Goal: Transaction & Acquisition: Book appointment/travel/reservation

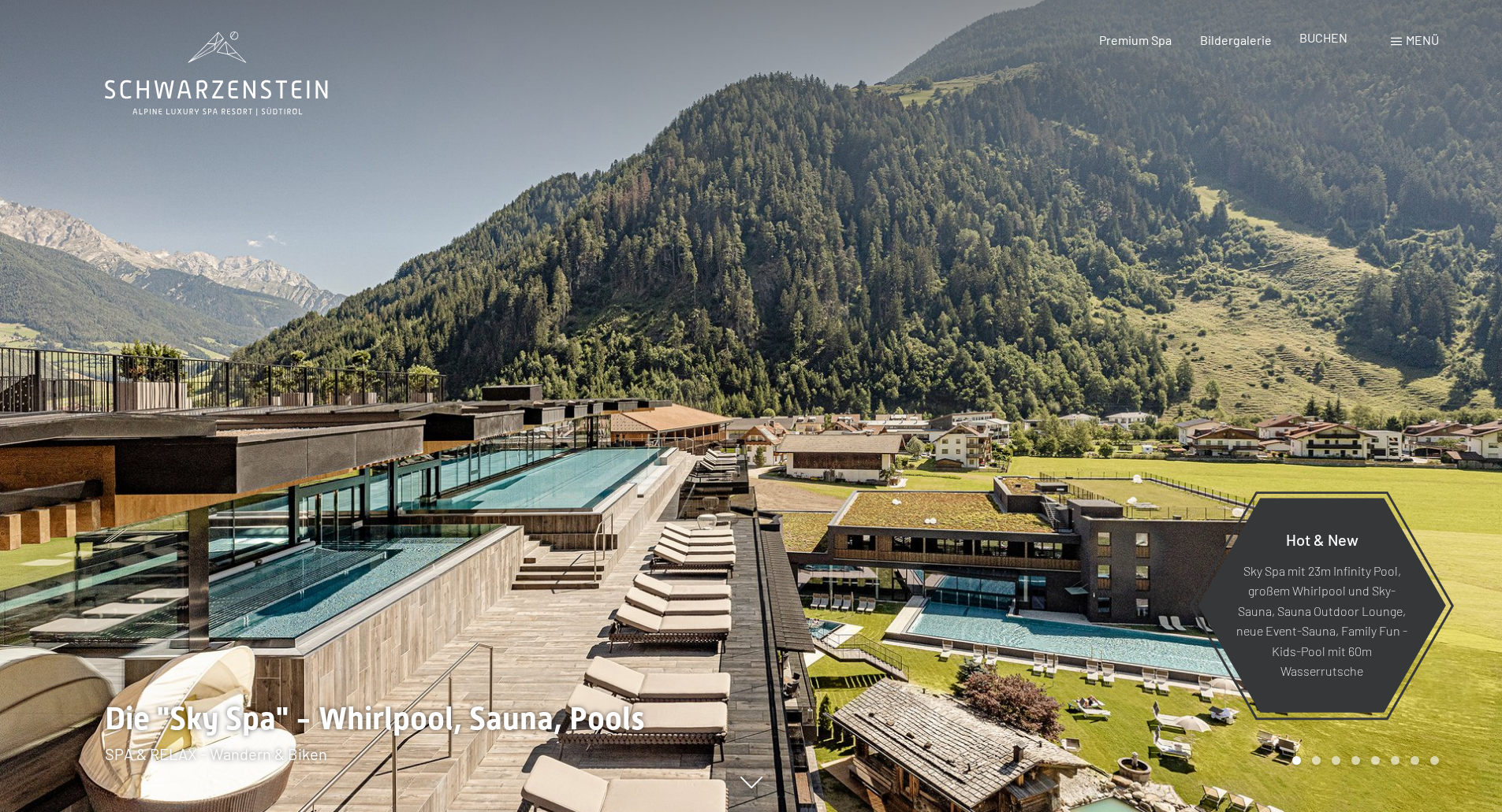
click at [1315, 41] on span "BUCHEN" at bounding box center [1323, 37] width 48 height 15
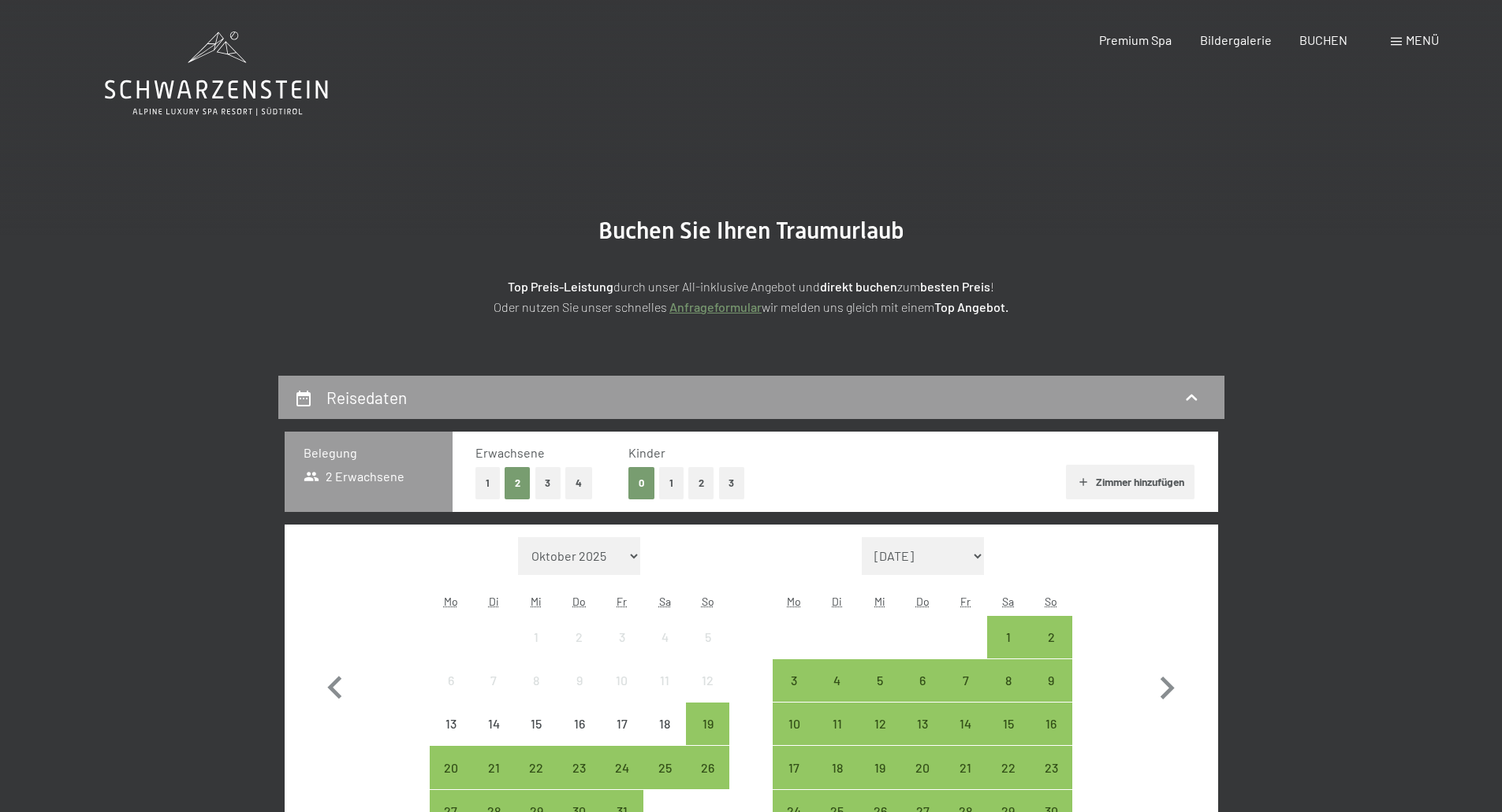
click at [1412, 37] on span "Menü" at bounding box center [1422, 40] width 33 height 15
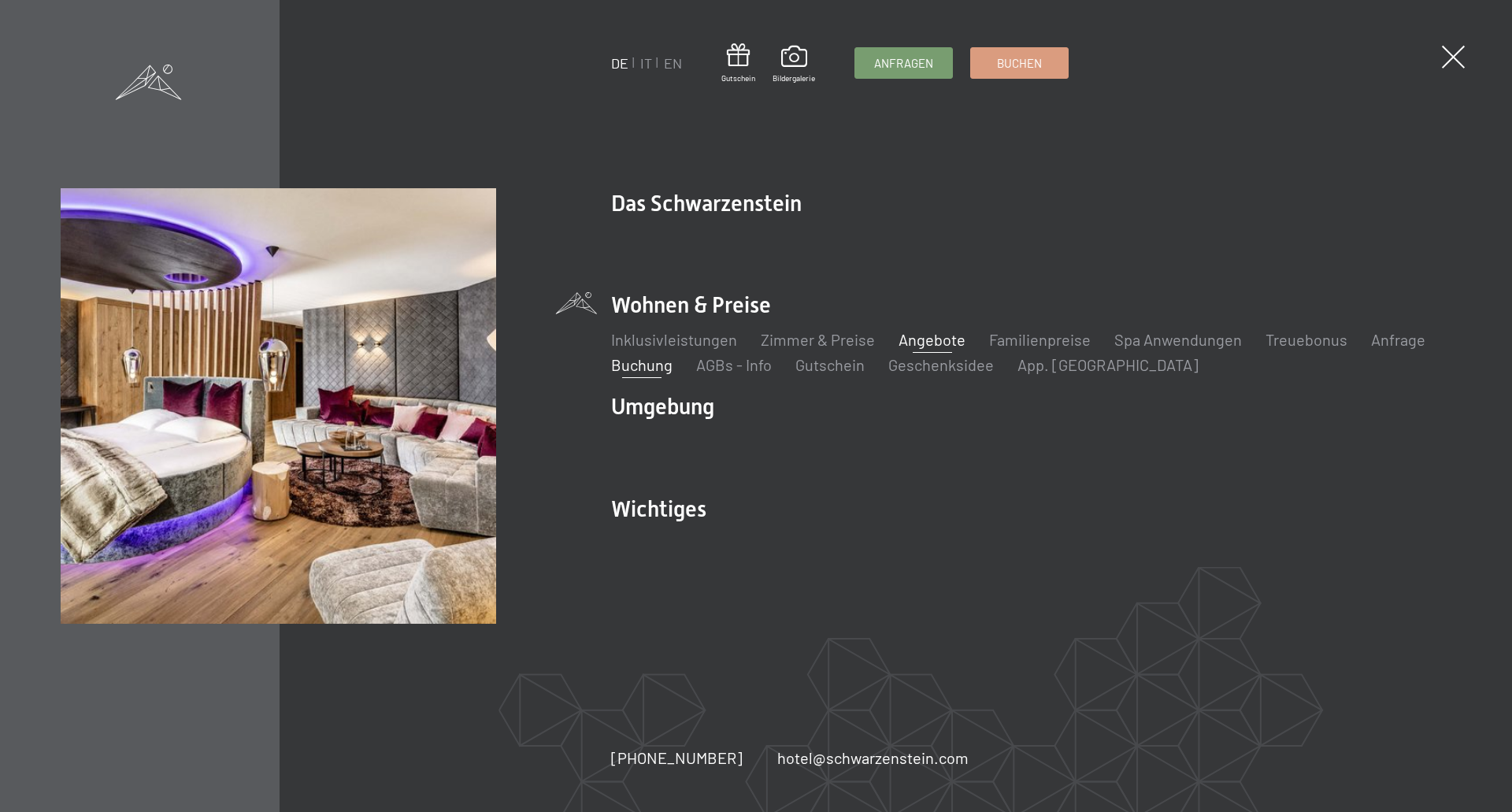
click at [928, 339] on link "Angebote" at bounding box center [932, 340] width 67 height 19
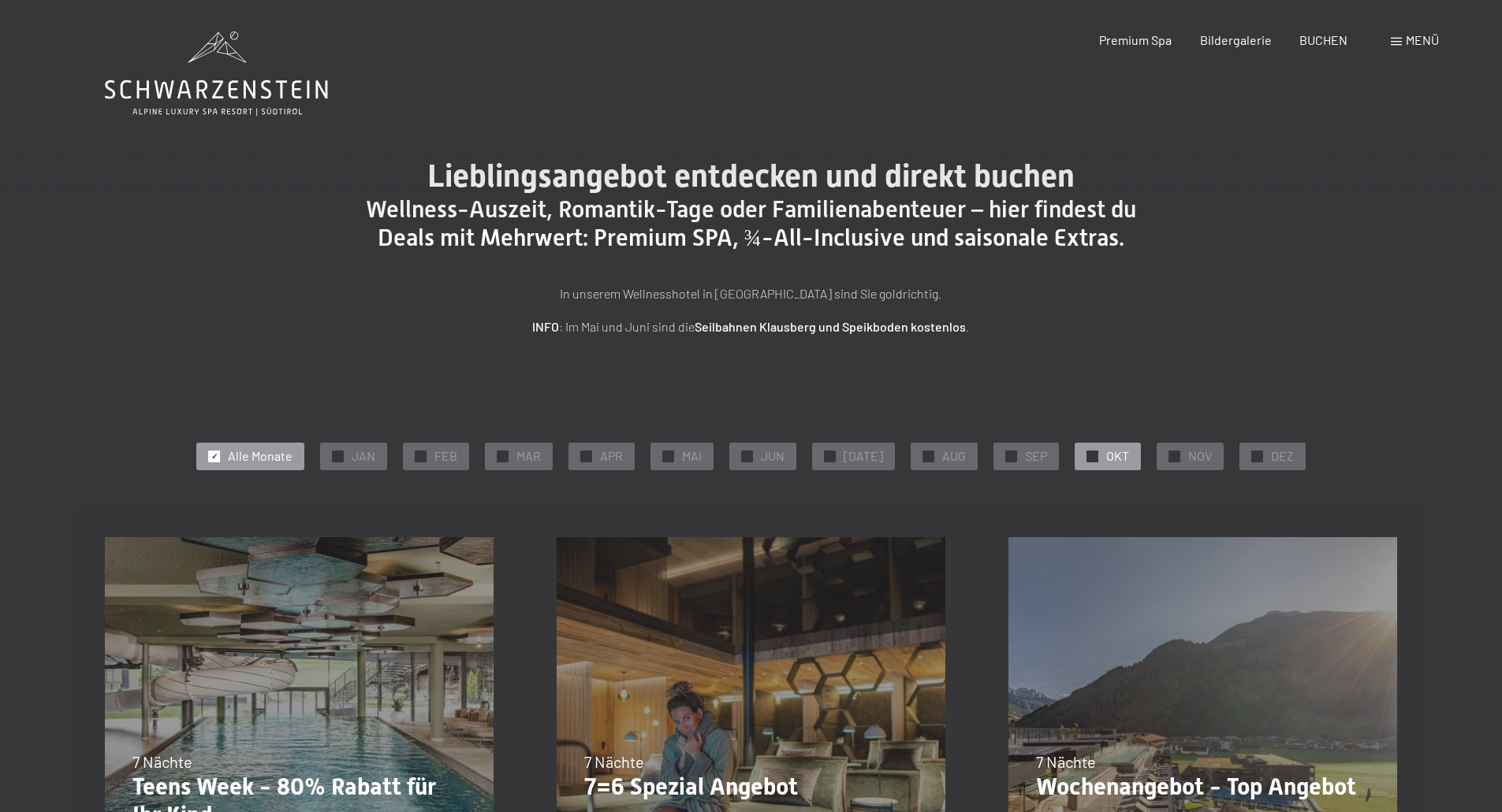
click at [1089, 456] on span "✓" at bounding box center [1092, 456] width 6 height 11
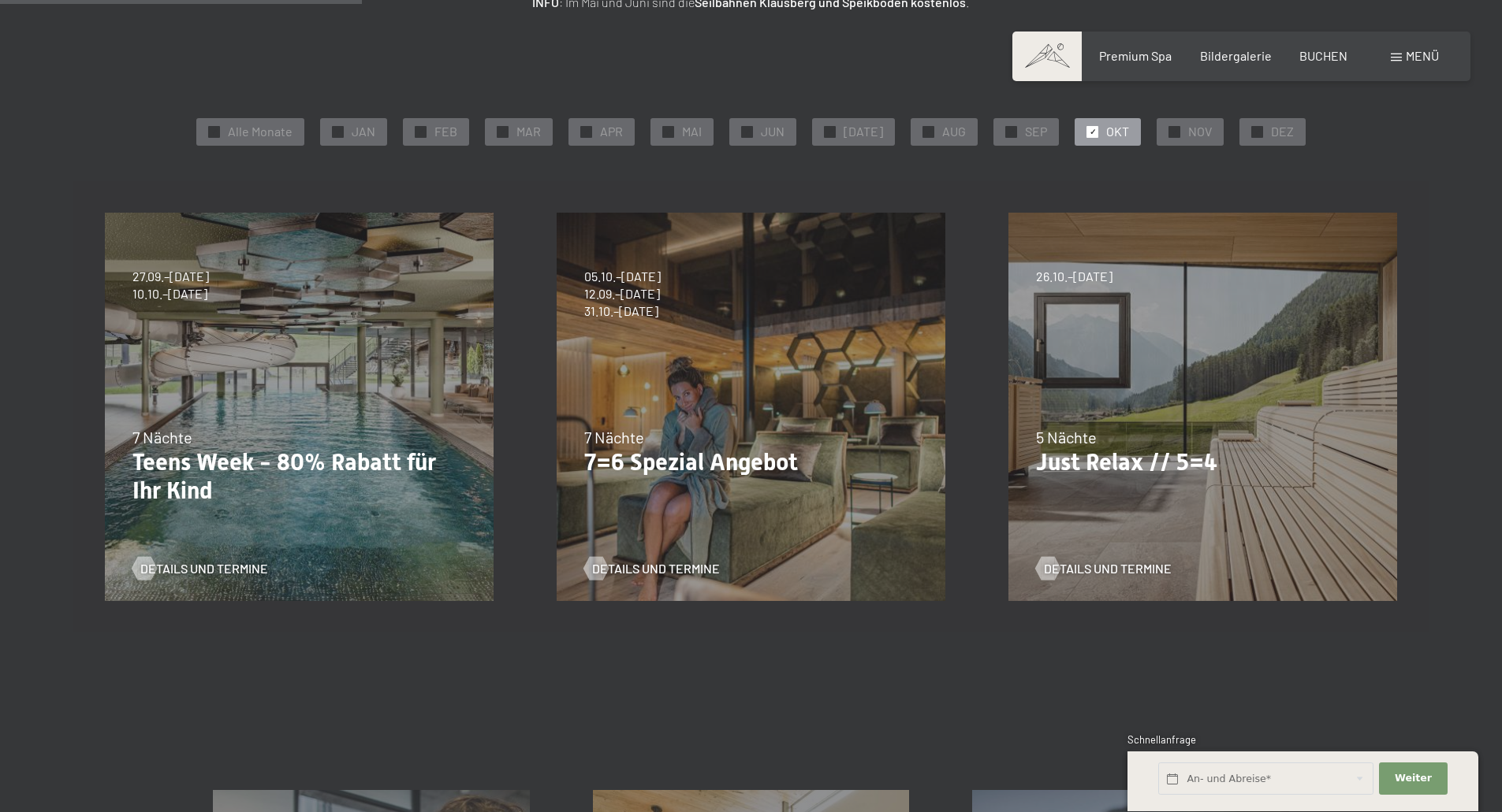
scroll to position [236, 0]
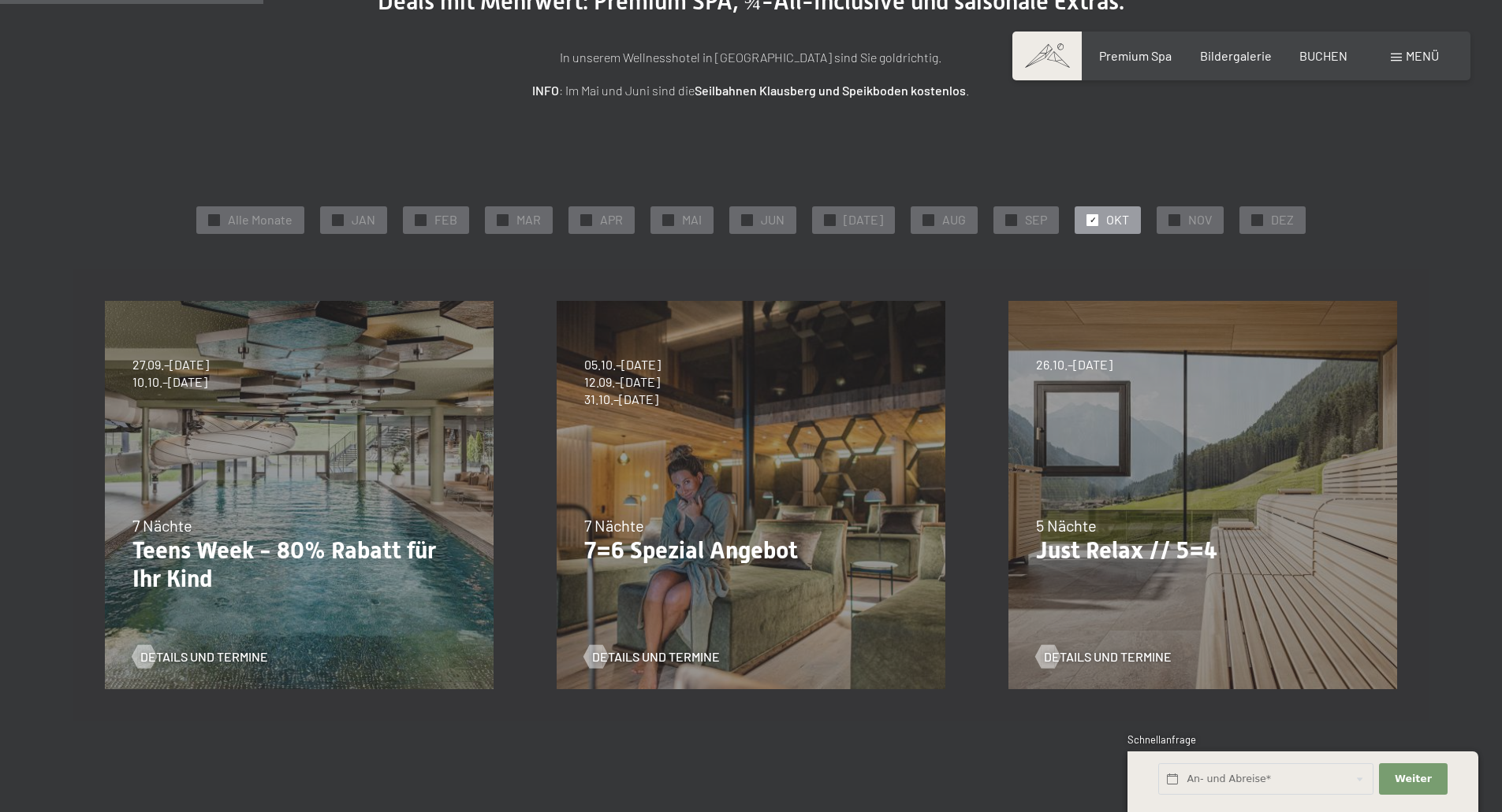
click at [1089, 219] on span "✓" at bounding box center [1092, 219] width 6 height 11
click at [220, 214] on div at bounding box center [213, 219] width 11 height 11
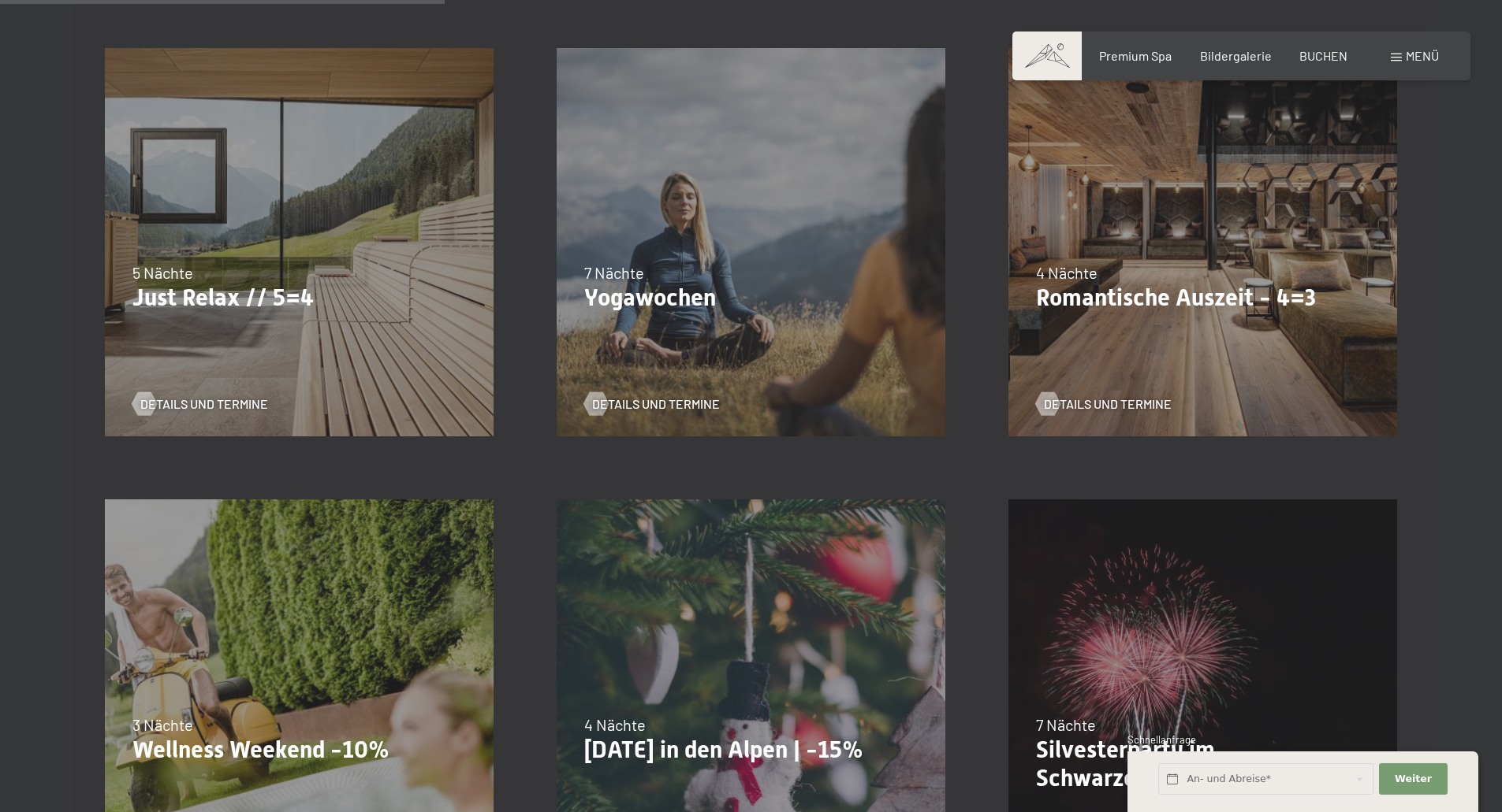
scroll to position [945, 0]
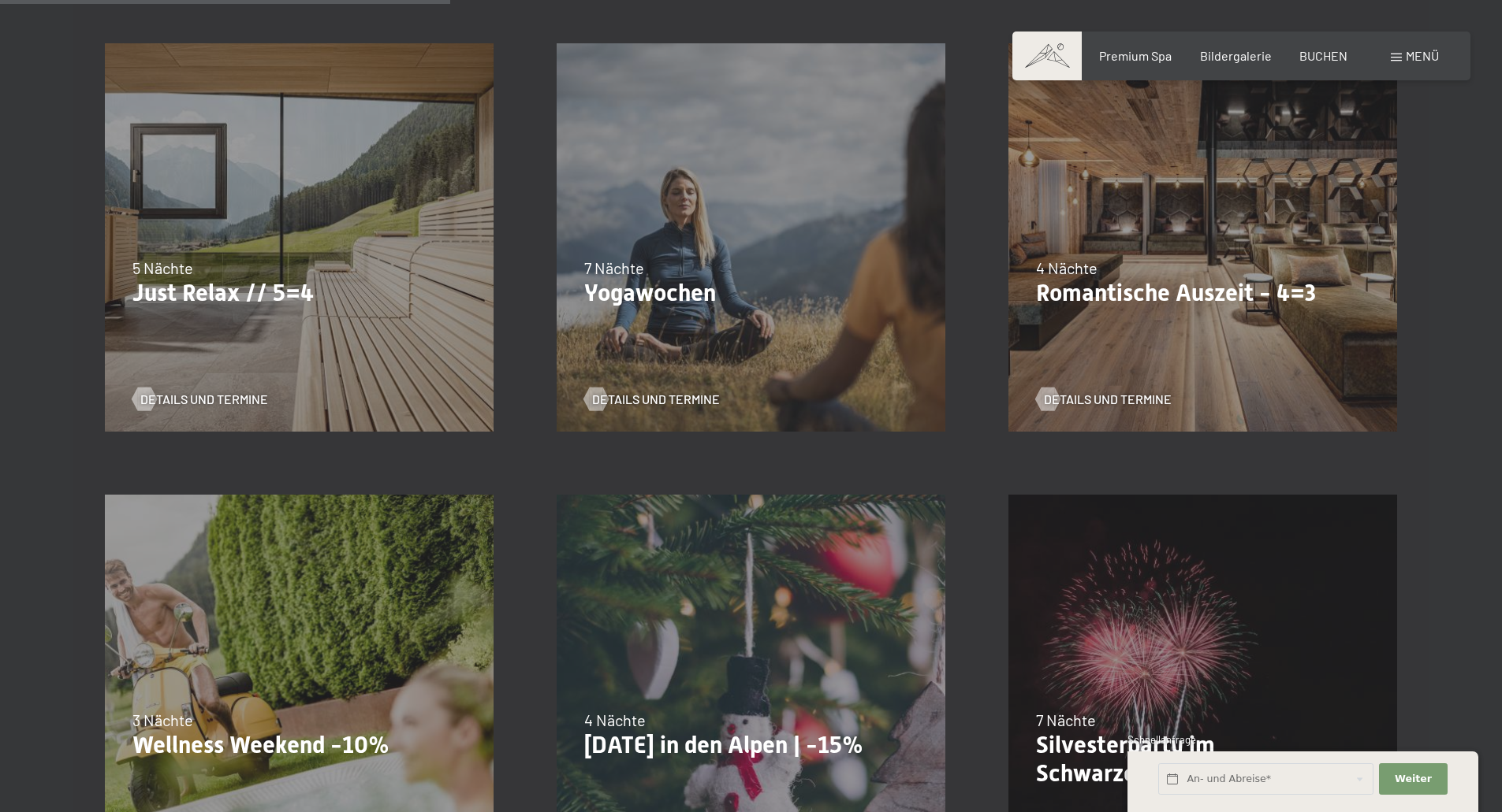
click at [1151, 293] on p "Romantische Auszeit - 4=3" at bounding box center [1202, 293] width 334 height 28
click at [1123, 403] on span "Details und Termine" at bounding box center [1123, 399] width 127 height 18
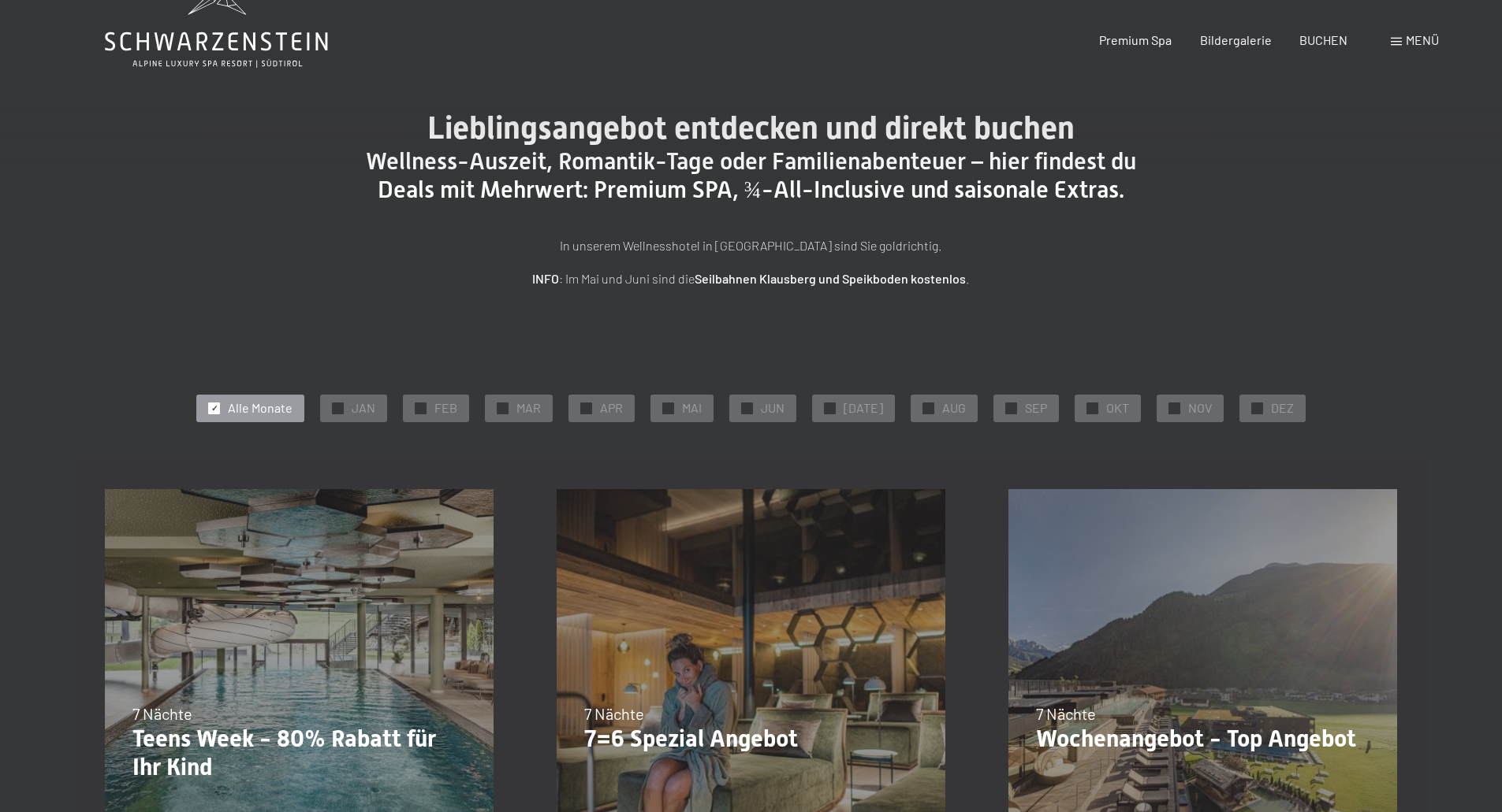
scroll to position [0, 0]
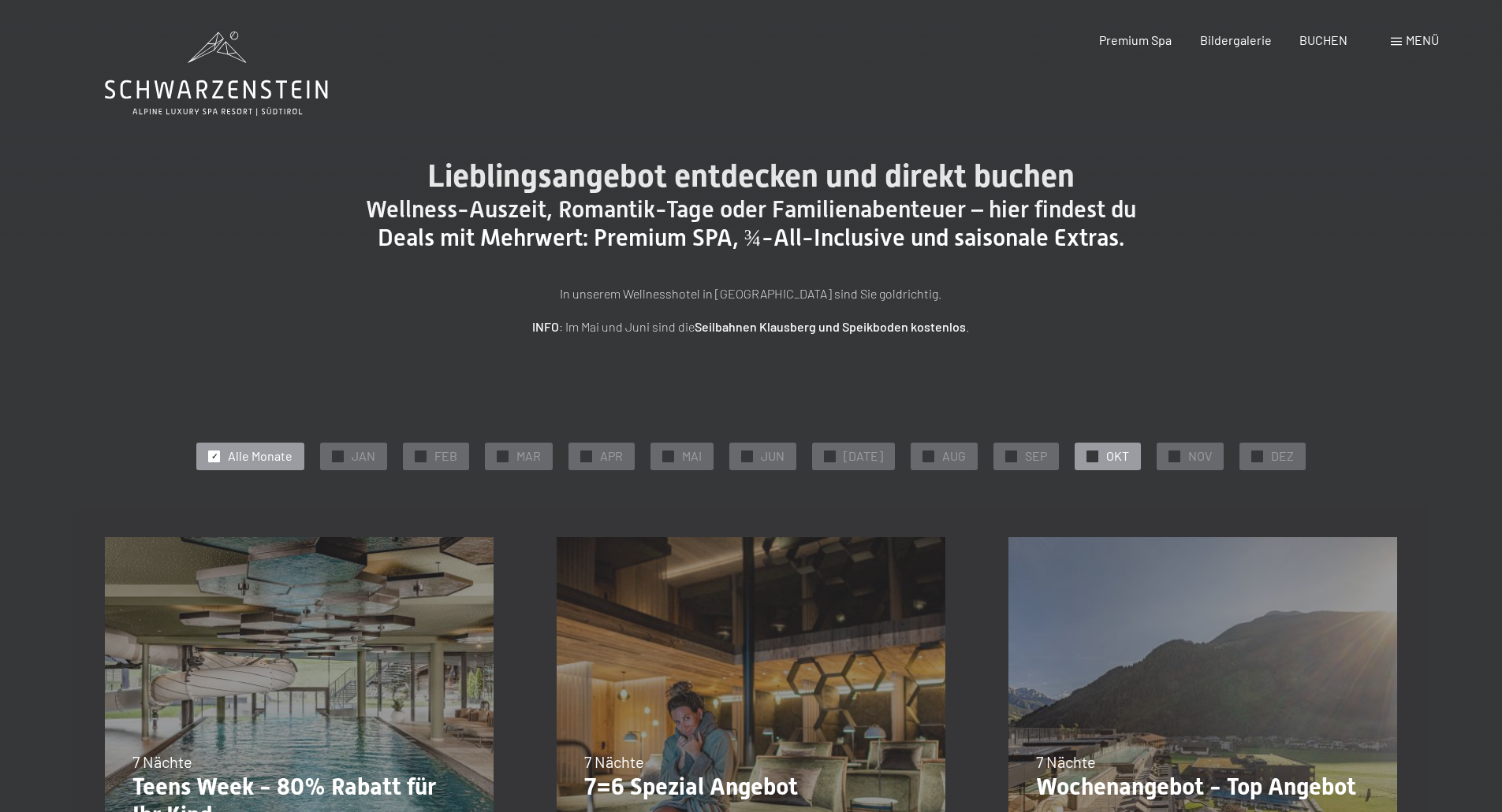
click at [1087, 461] on div at bounding box center [1092, 456] width 11 height 11
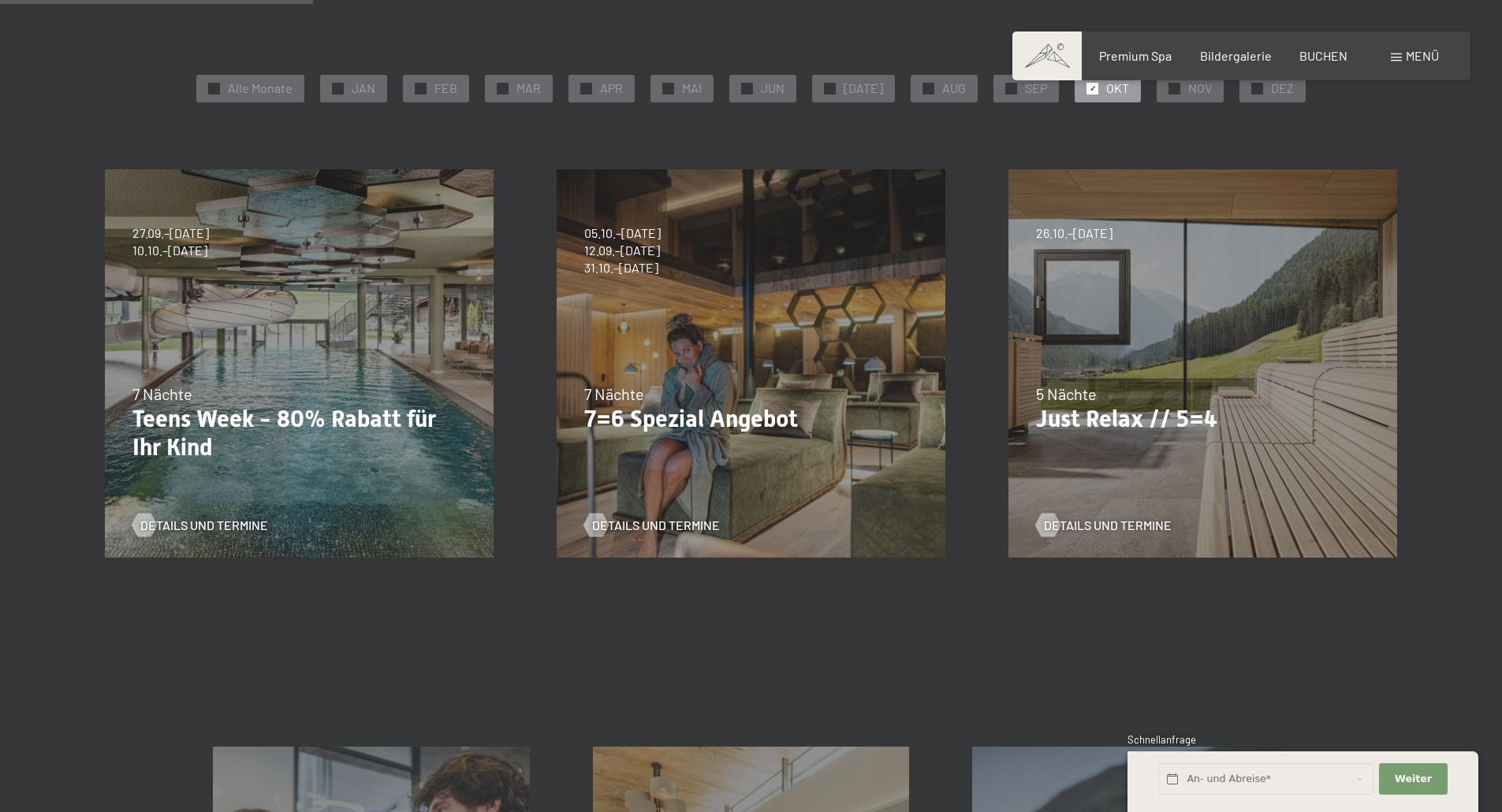
scroll to position [394, 0]
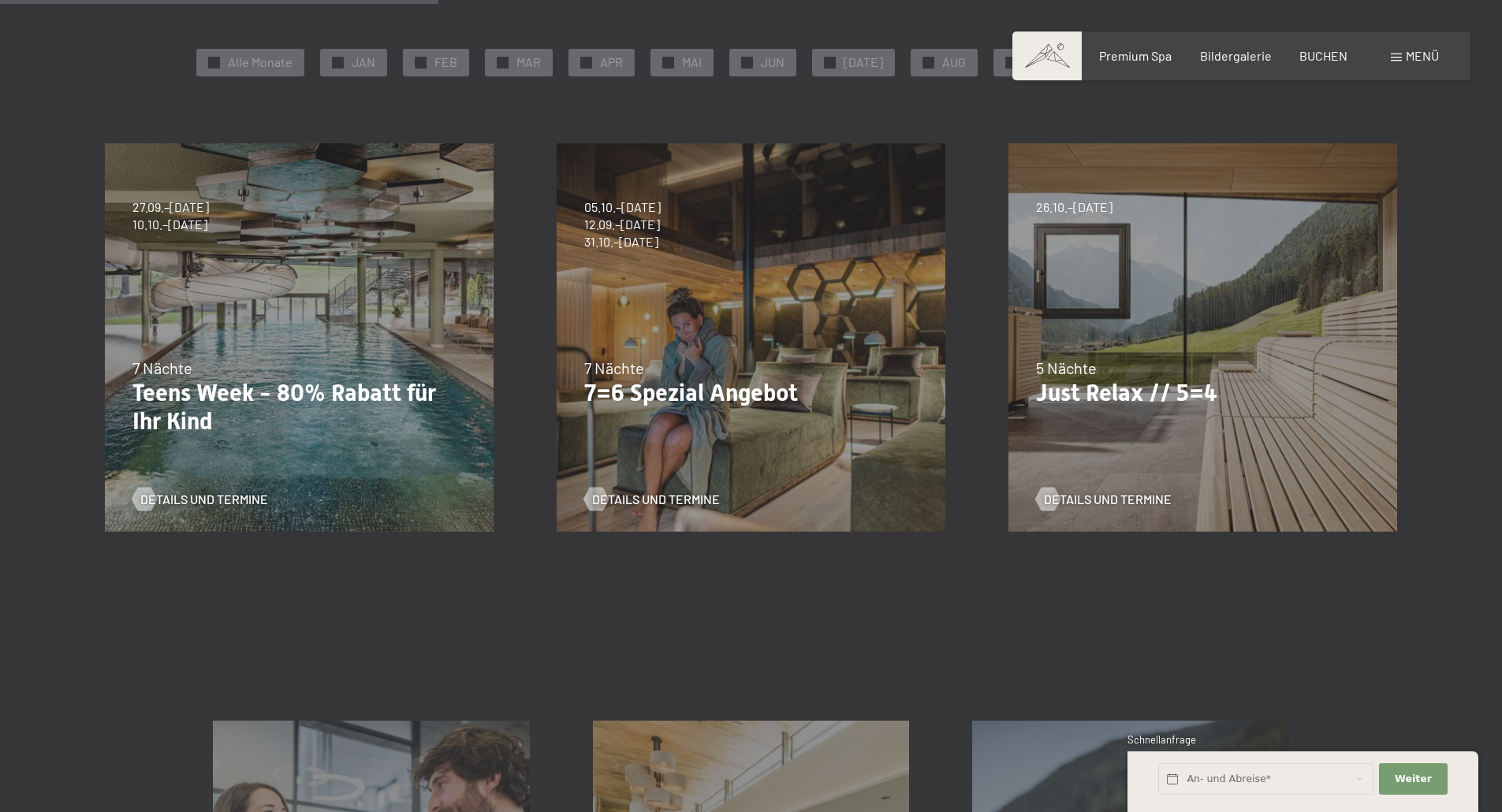
click at [1149, 438] on div "26.10.–31.10.2025 21.12.–26.12.2025 04.01.–23.01.2026 08.03.–27.03.2026 08.11.–…" at bounding box center [1202, 337] width 451 height 451
click at [1130, 503] on span "Details und Termine" at bounding box center [1123, 499] width 127 height 18
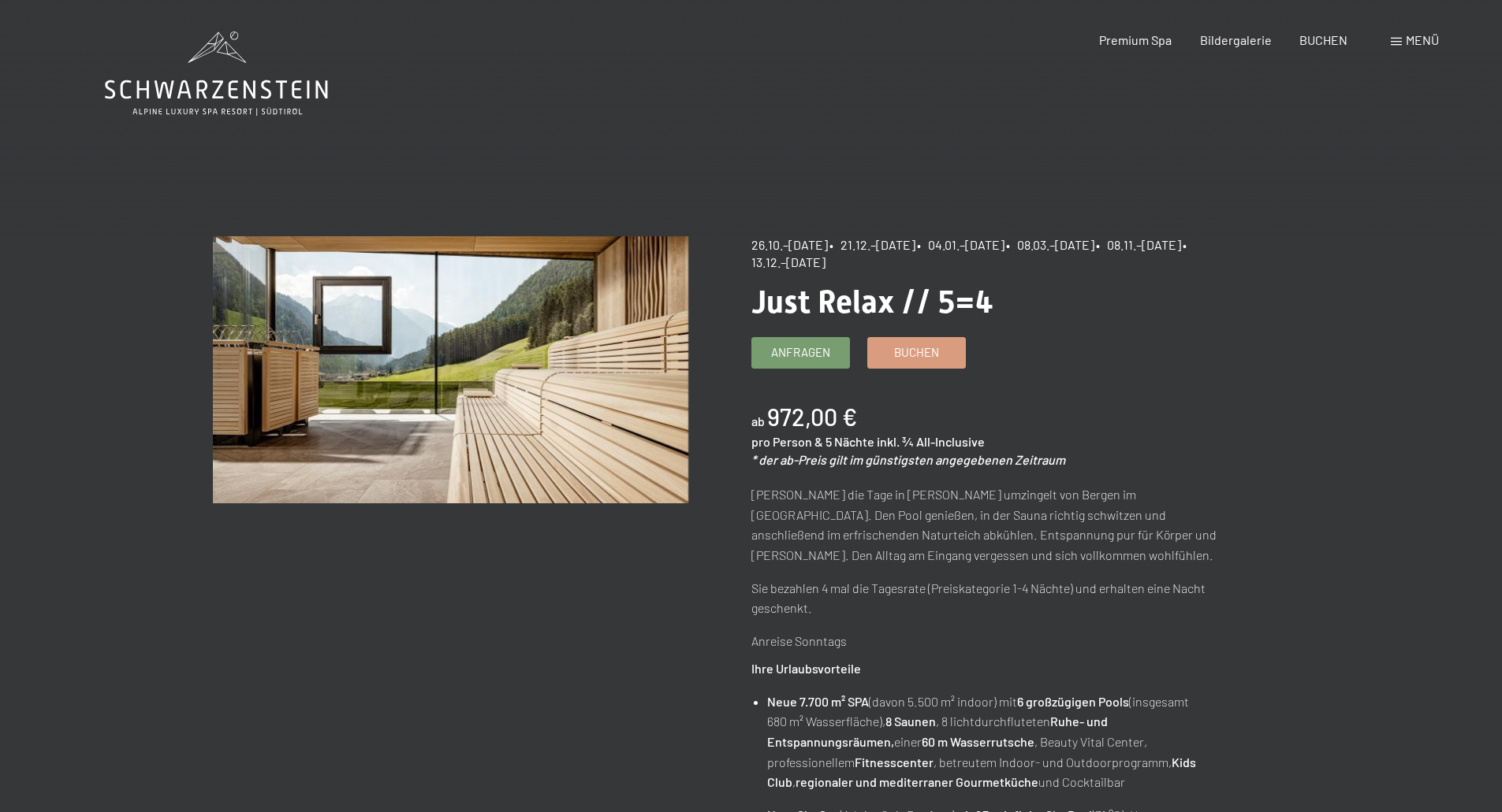
click at [1318, 49] on div "Premium Spa Bildergalerie BUCHEN" at bounding box center [1209, 40] width 331 height 18
click at [1321, 42] on span "BUCHEN" at bounding box center [1323, 37] width 48 height 15
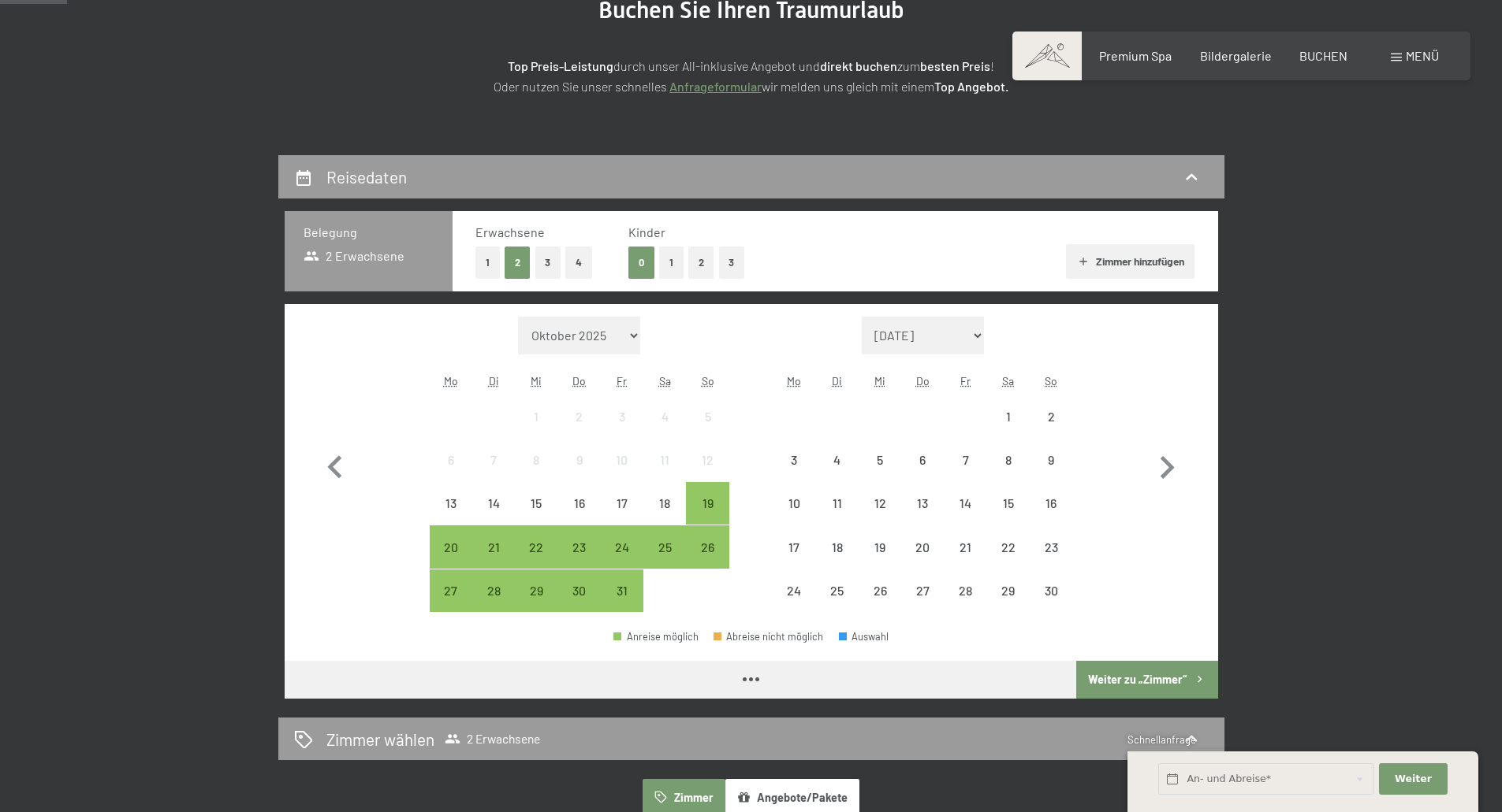
scroll to position [236, 0]
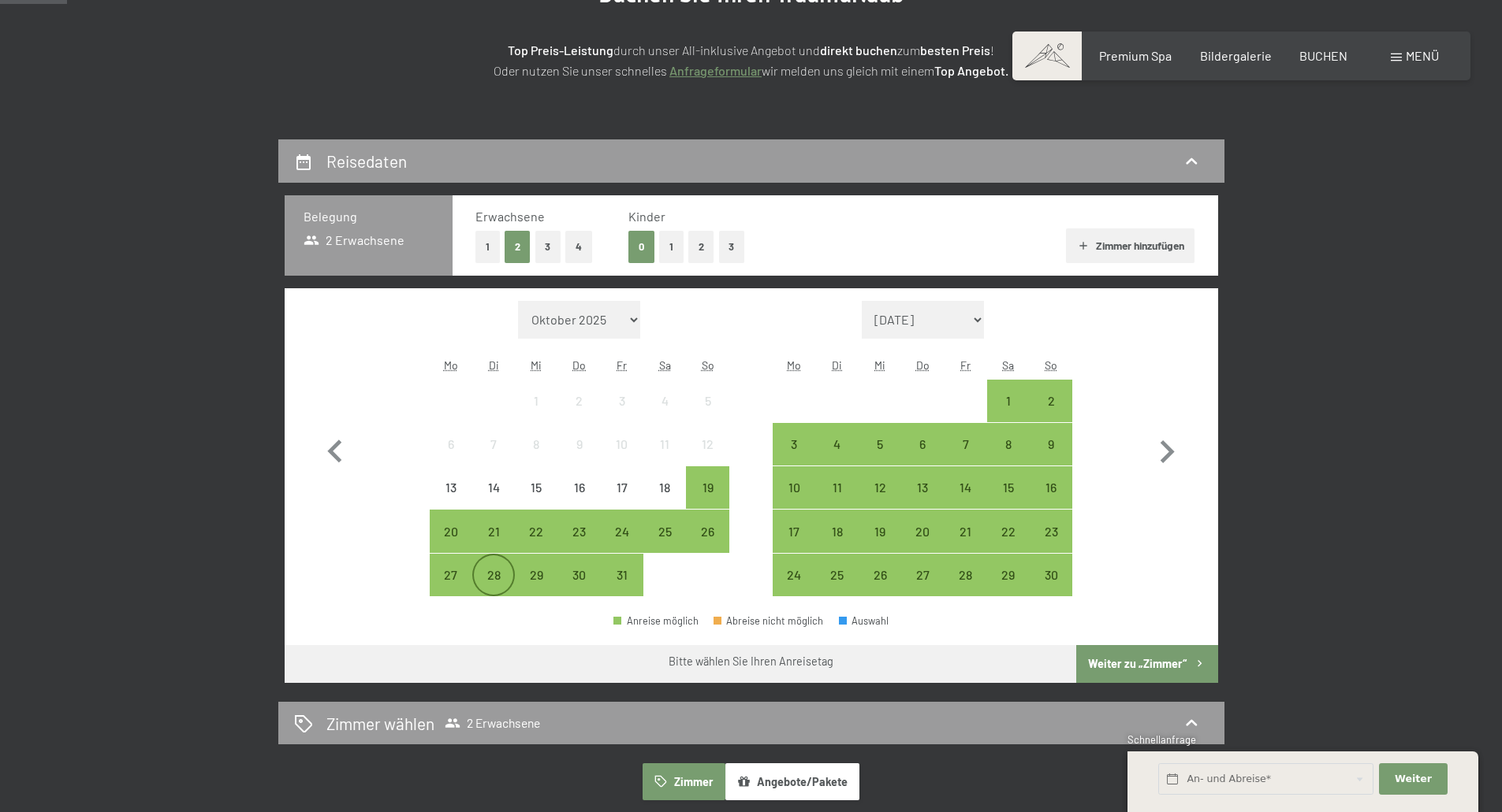
click at [482, 586] on div "28" at bounding box center [493, 588] width 40 height 40
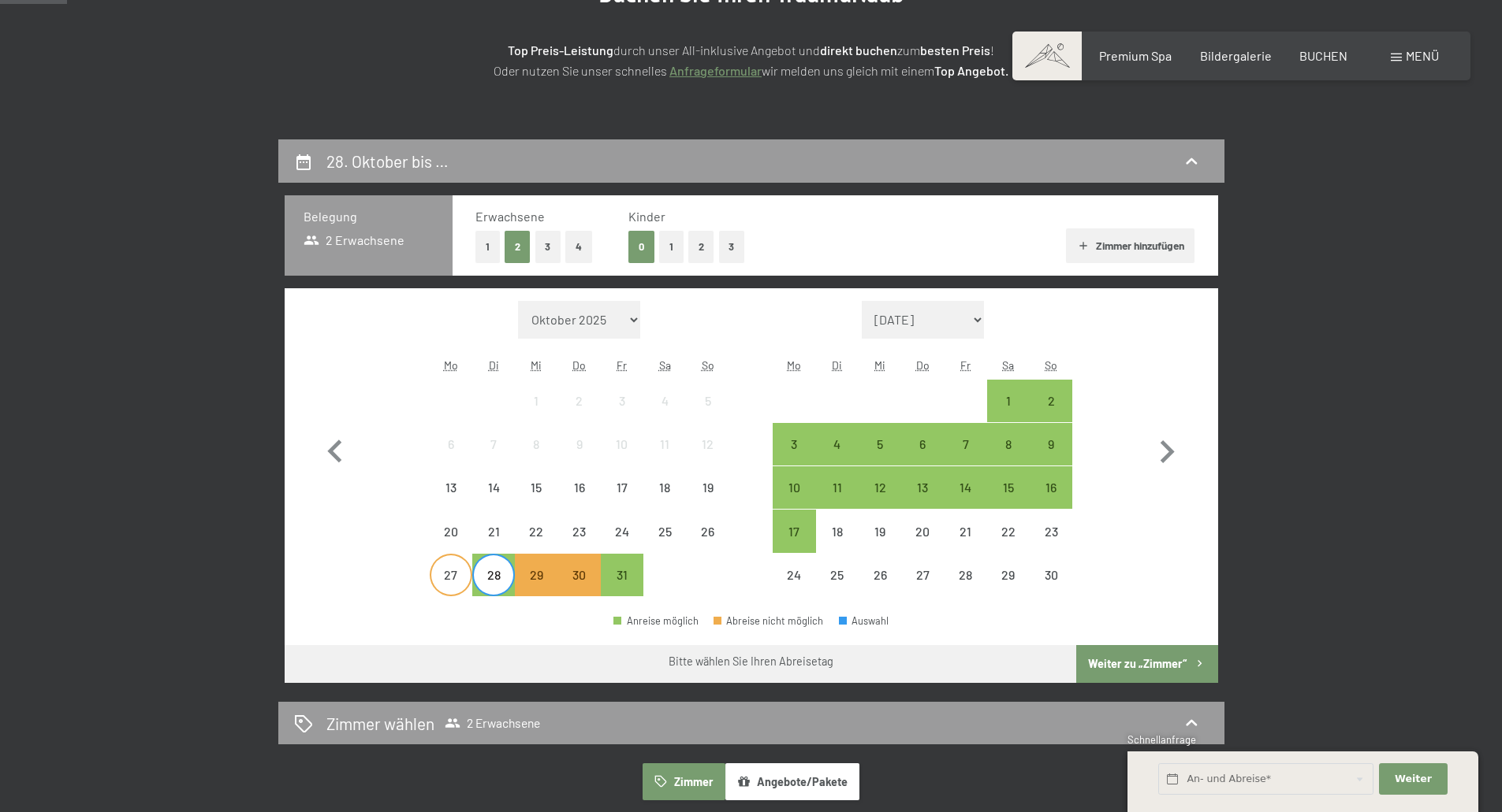
click at [461, 588] on div "27" at bounding box center [451, 588] width 40 height 40
click at [587, 569] on div "30" at bounding box center [579, 588] width 40 height 40
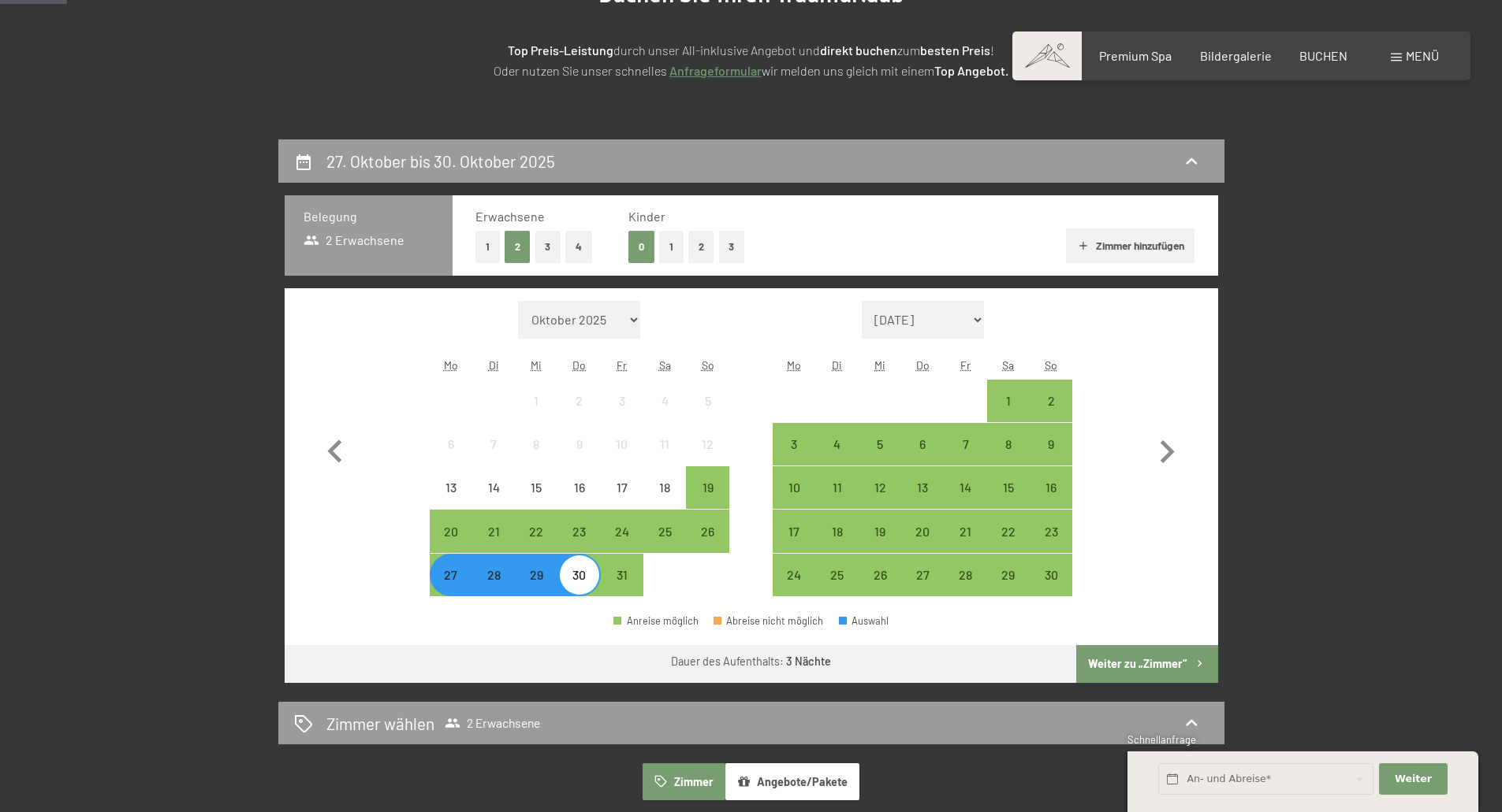
click at [1195, 664] on icon "button" at bounding box center [1199, 663] width 13 height 13
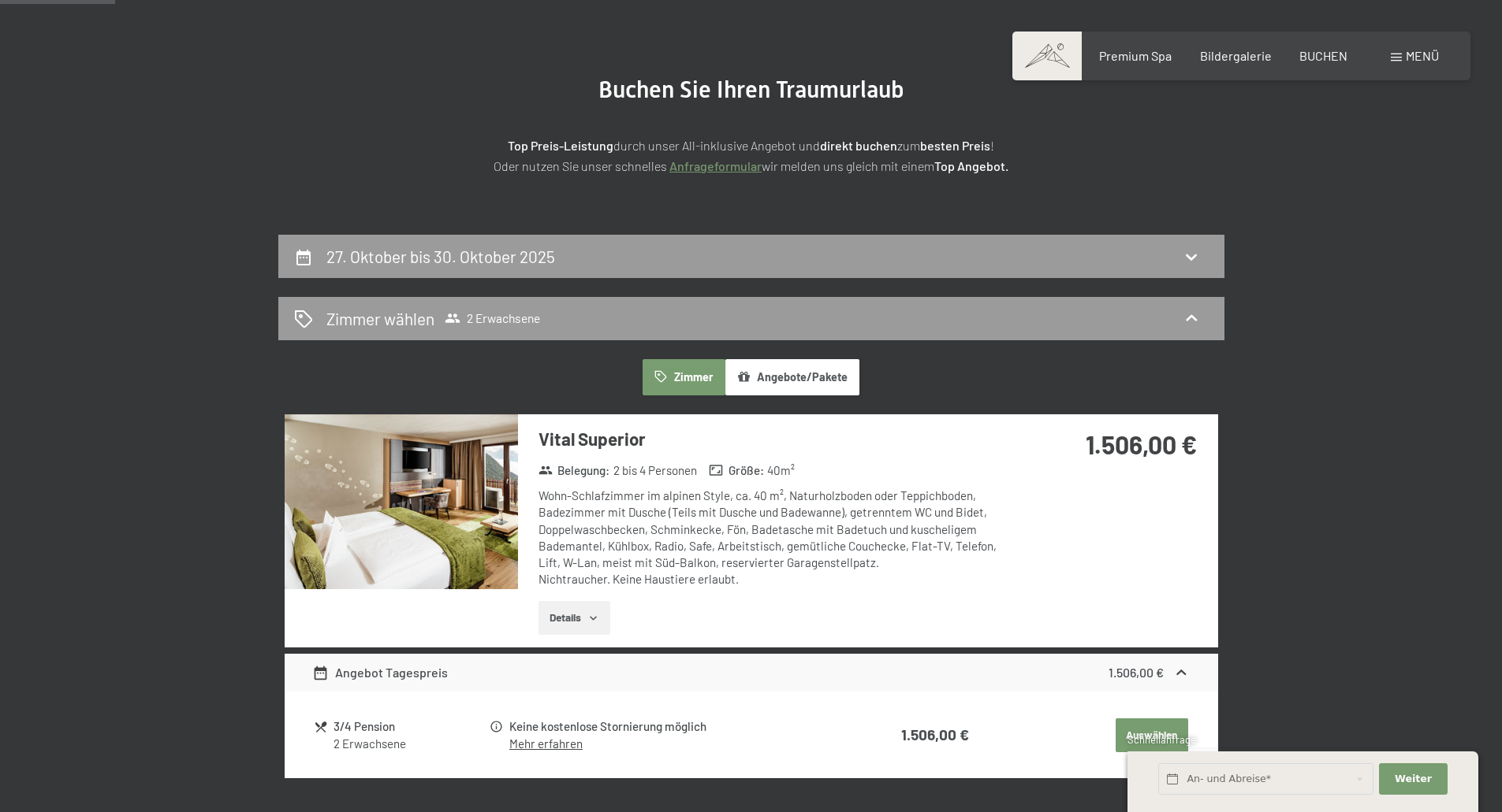
scroll to position [140, 0]
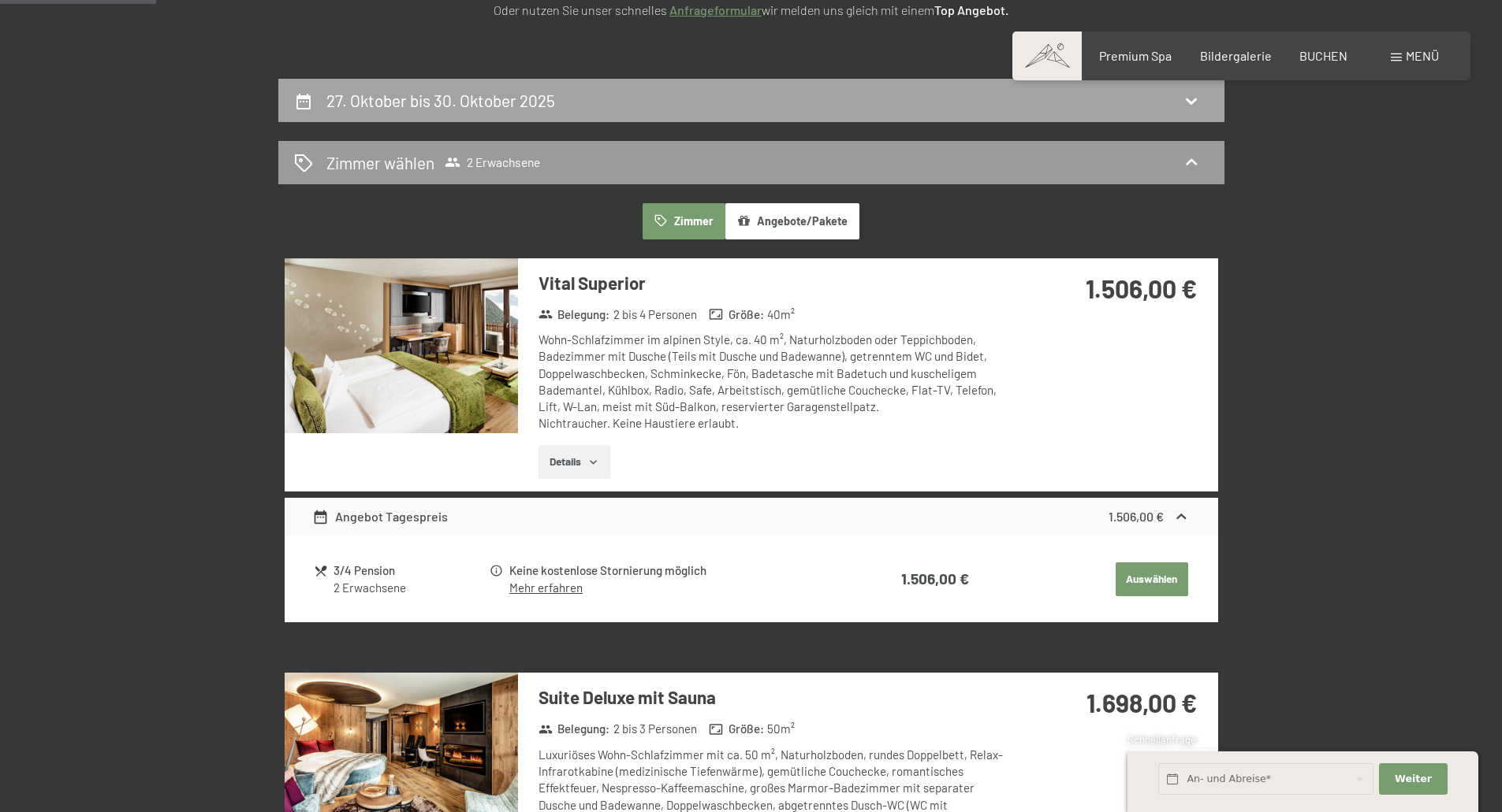
click at [503, 107] on h2 "27. Oktober bis 30. Oktober 2025" at bounding box center [441, 100] width 228 height 19
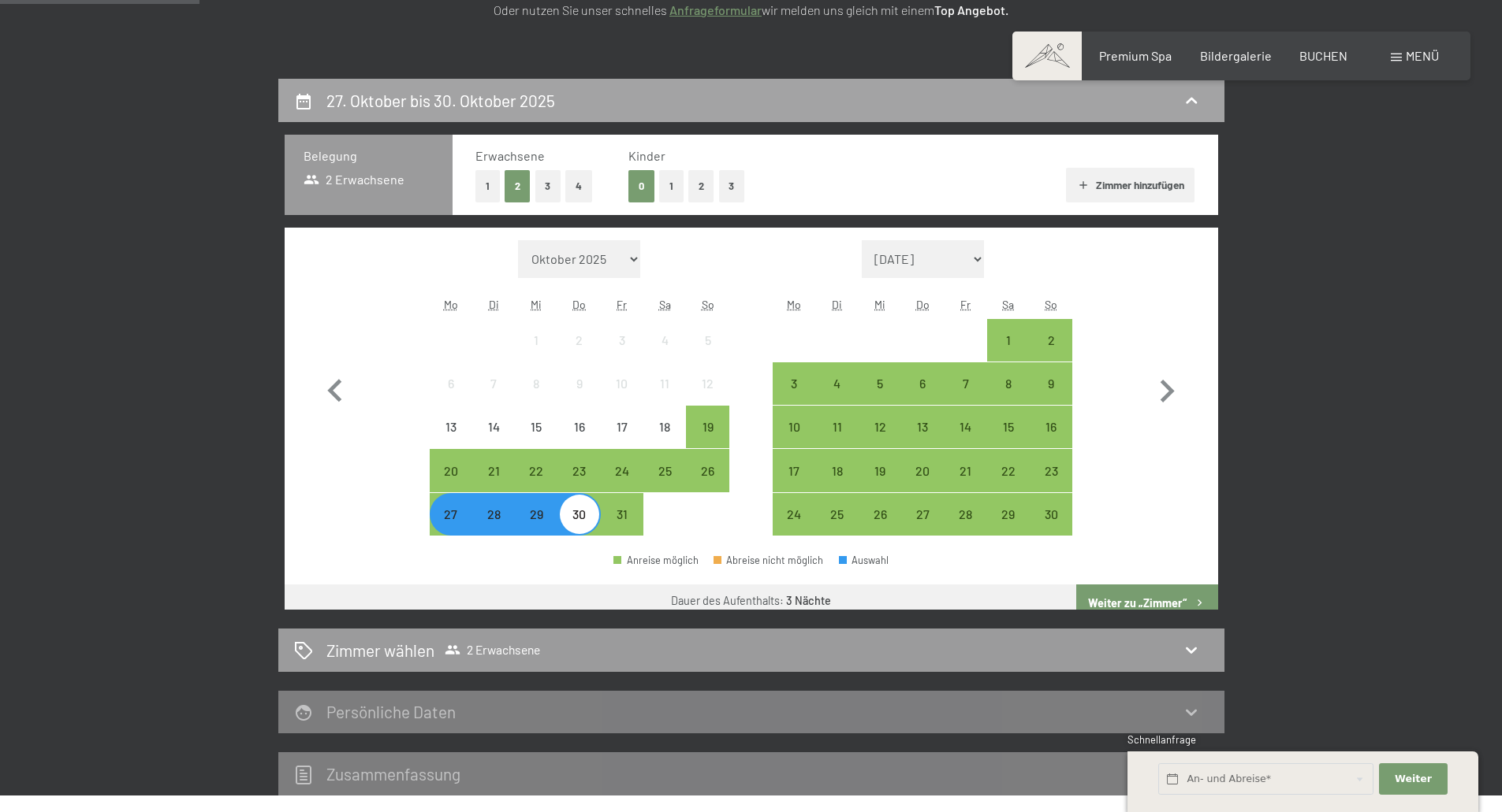
scroll to position [376, 0]
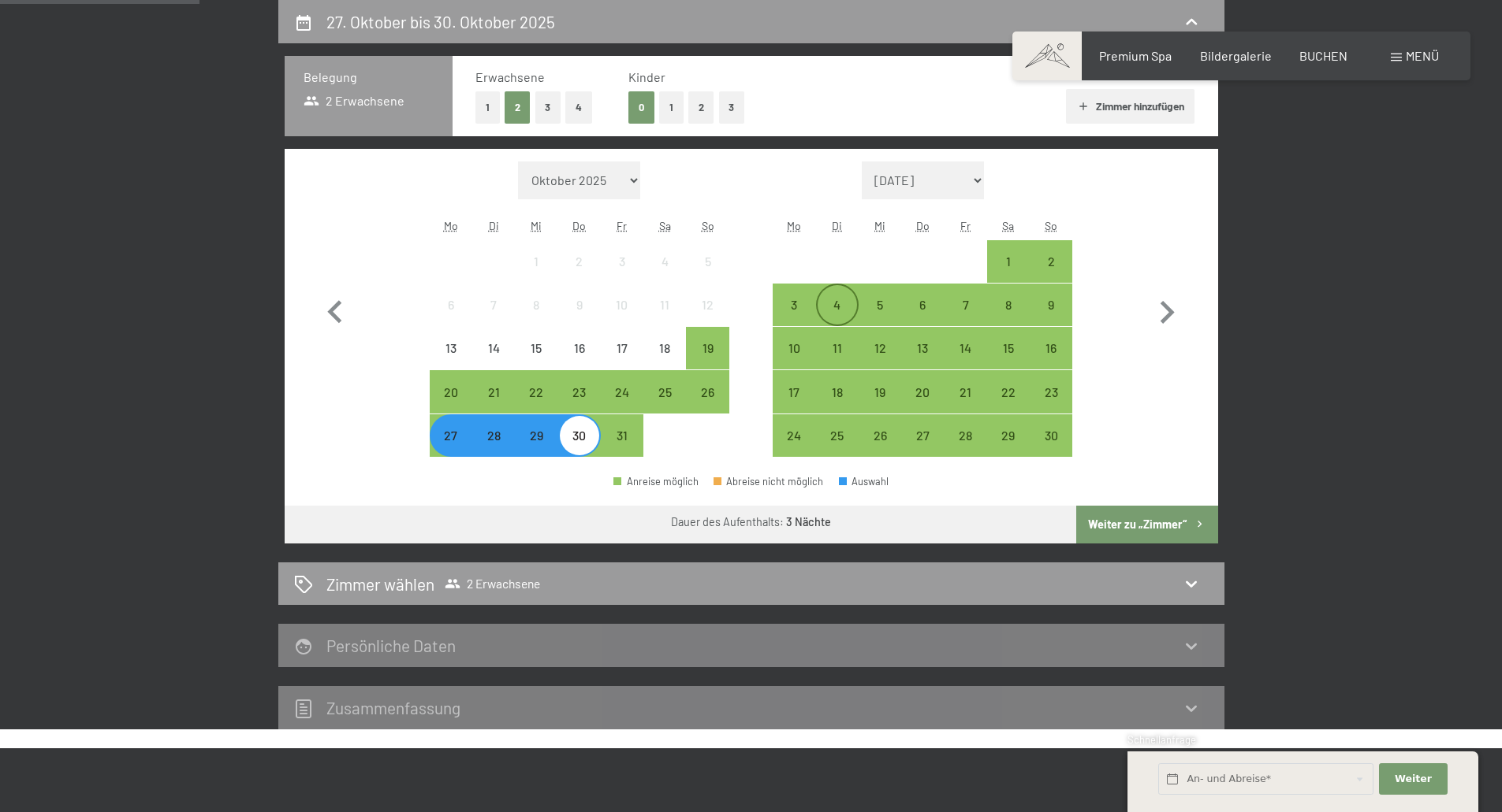
click at [842, 301] on div "4" at bounding box center [837, 318] width 40 height 40
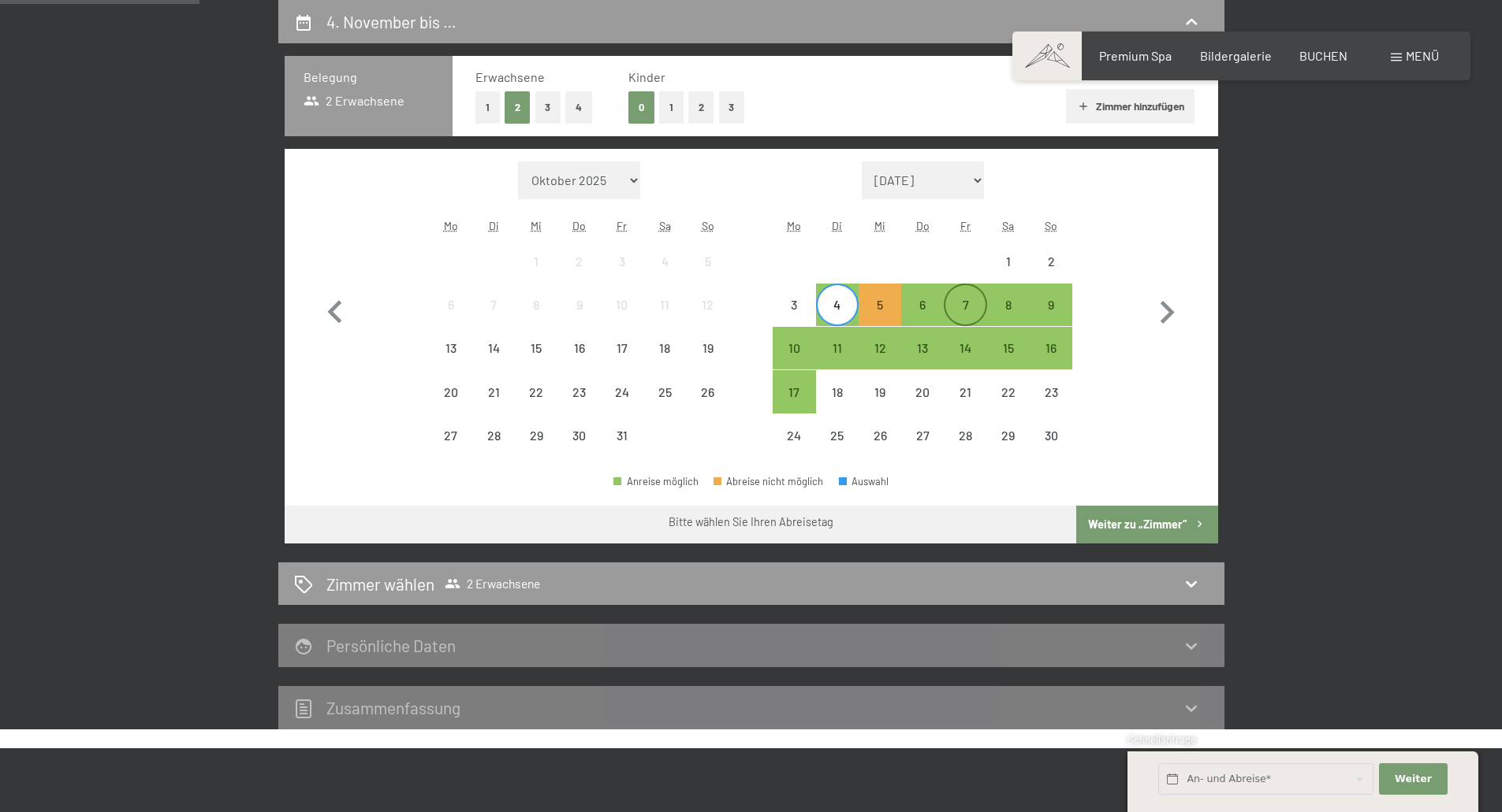
click at [964, 311] on div "7" at bounding box center [964, 318] width 40 height 40
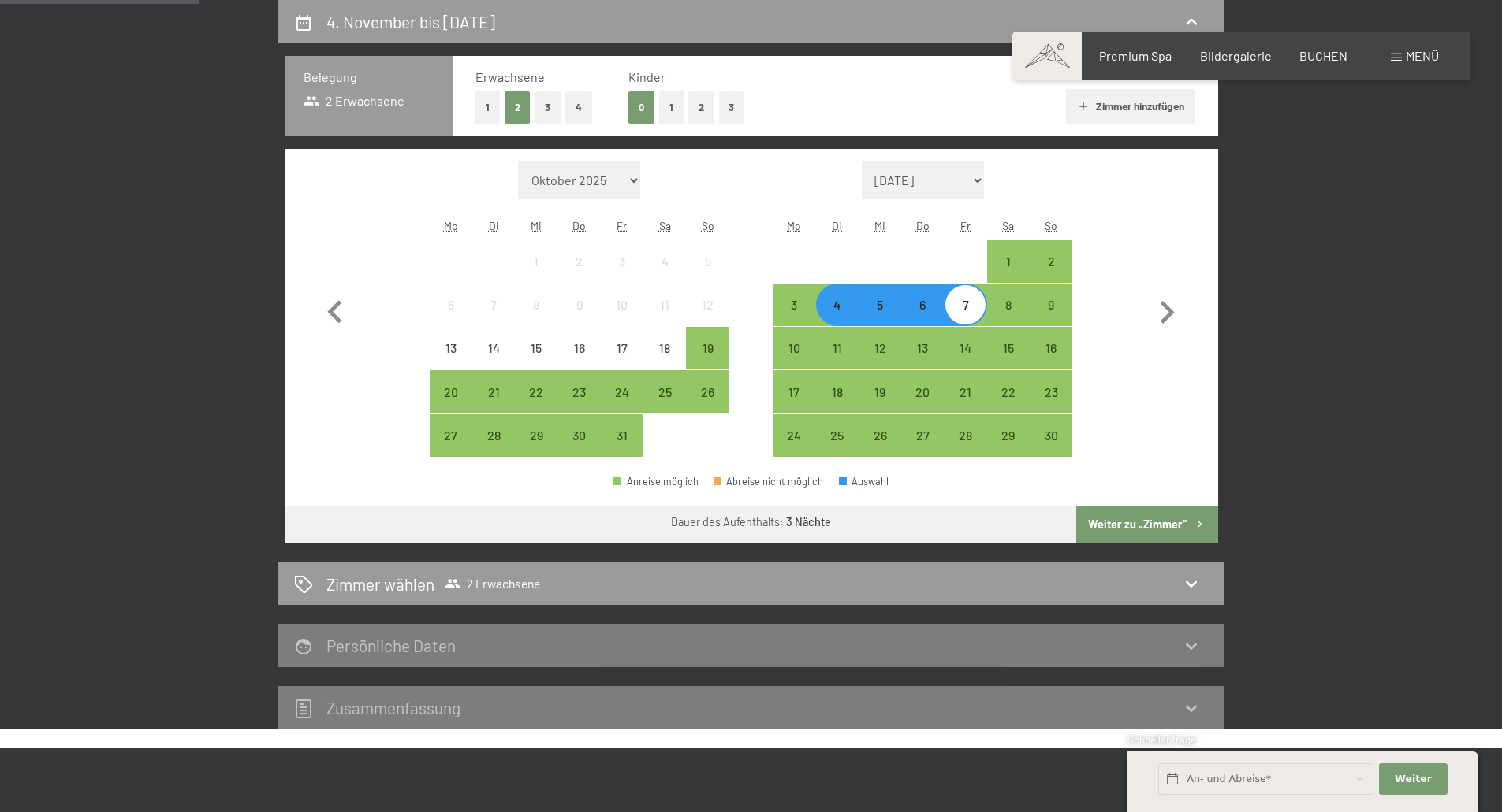
click at [1145, 516] on button "Weiter zu „Zimmer“" at bounding box center [1146, 524] width 141 height 38
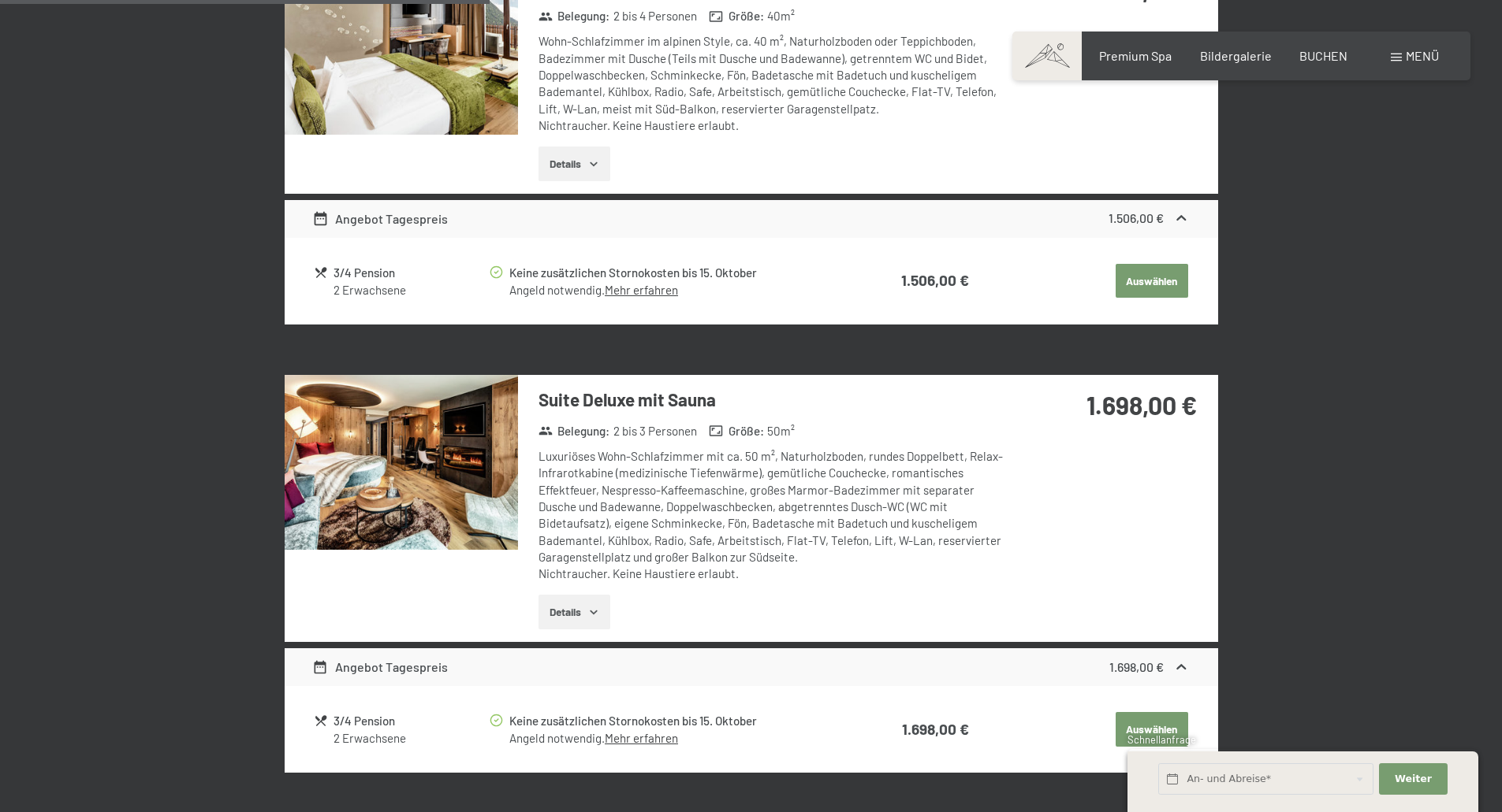
scroll to position [1006, 0]
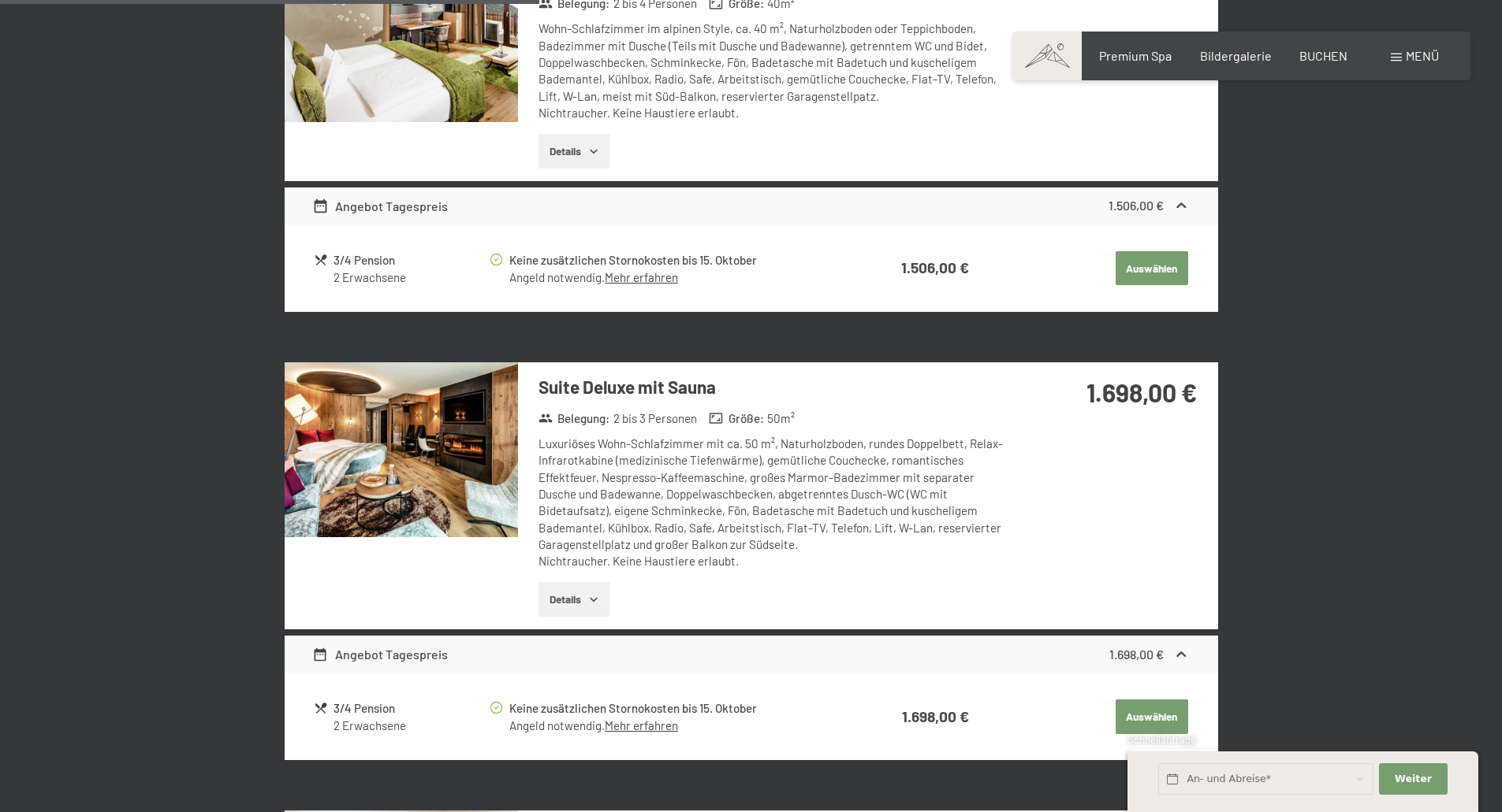
click at [589, 597] on icon "button" at bounding box center [594, 600] width 12 height 12
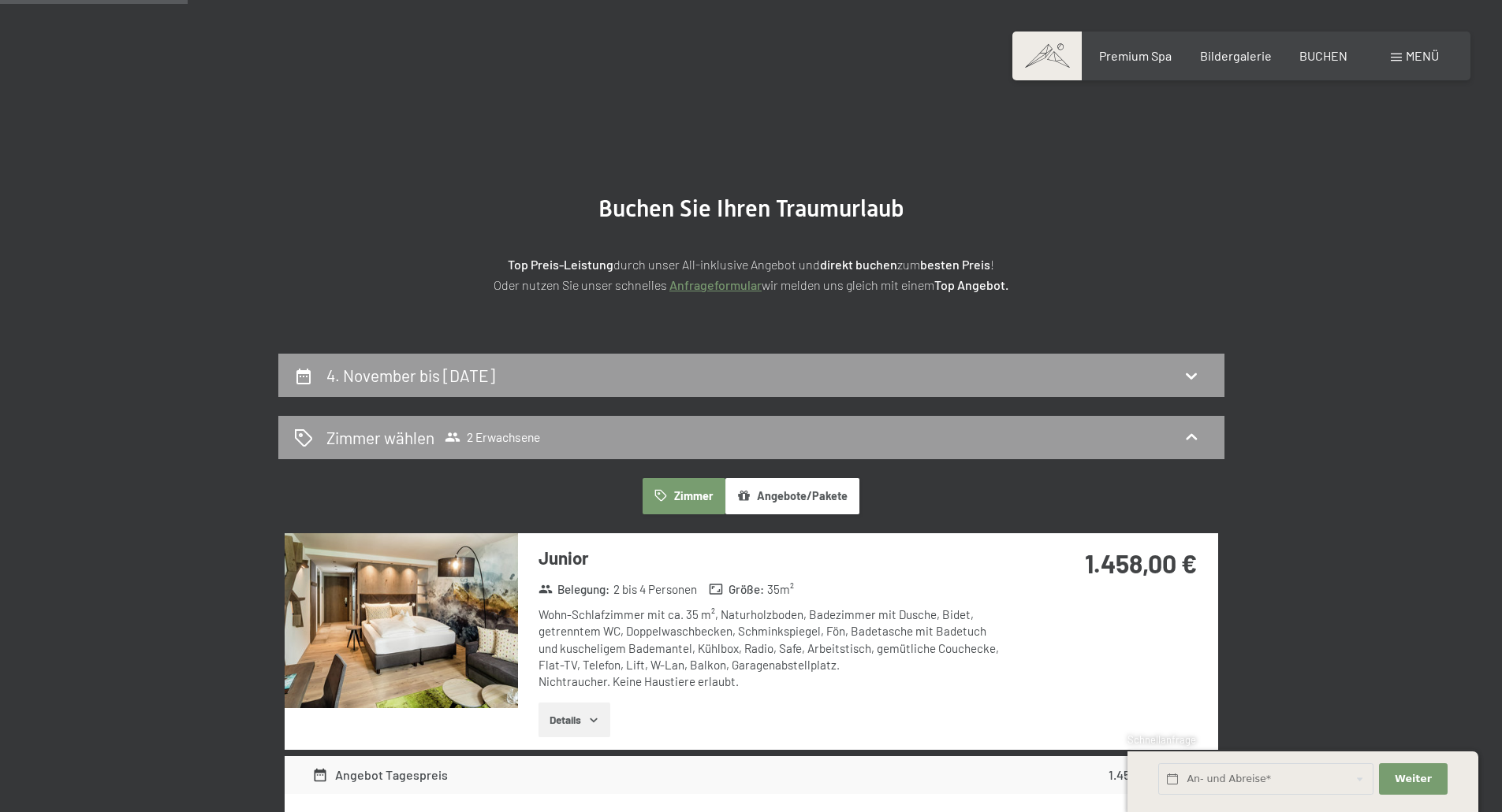
scroll to position [0, 0]
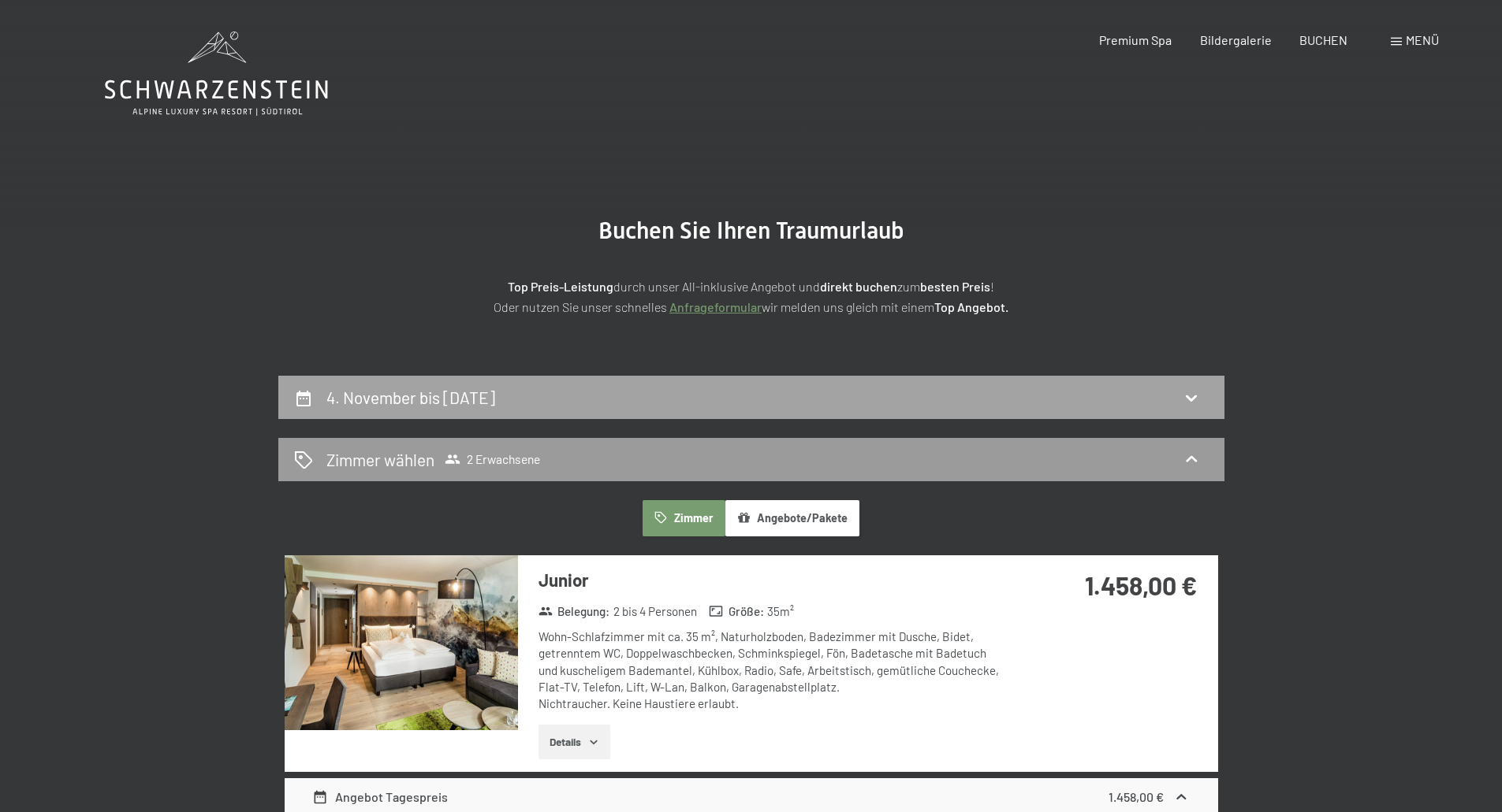
click at [480, 397] on h2 "4. November bis 7. November 2025" at bounding box center [411, 398] width 169 height 19
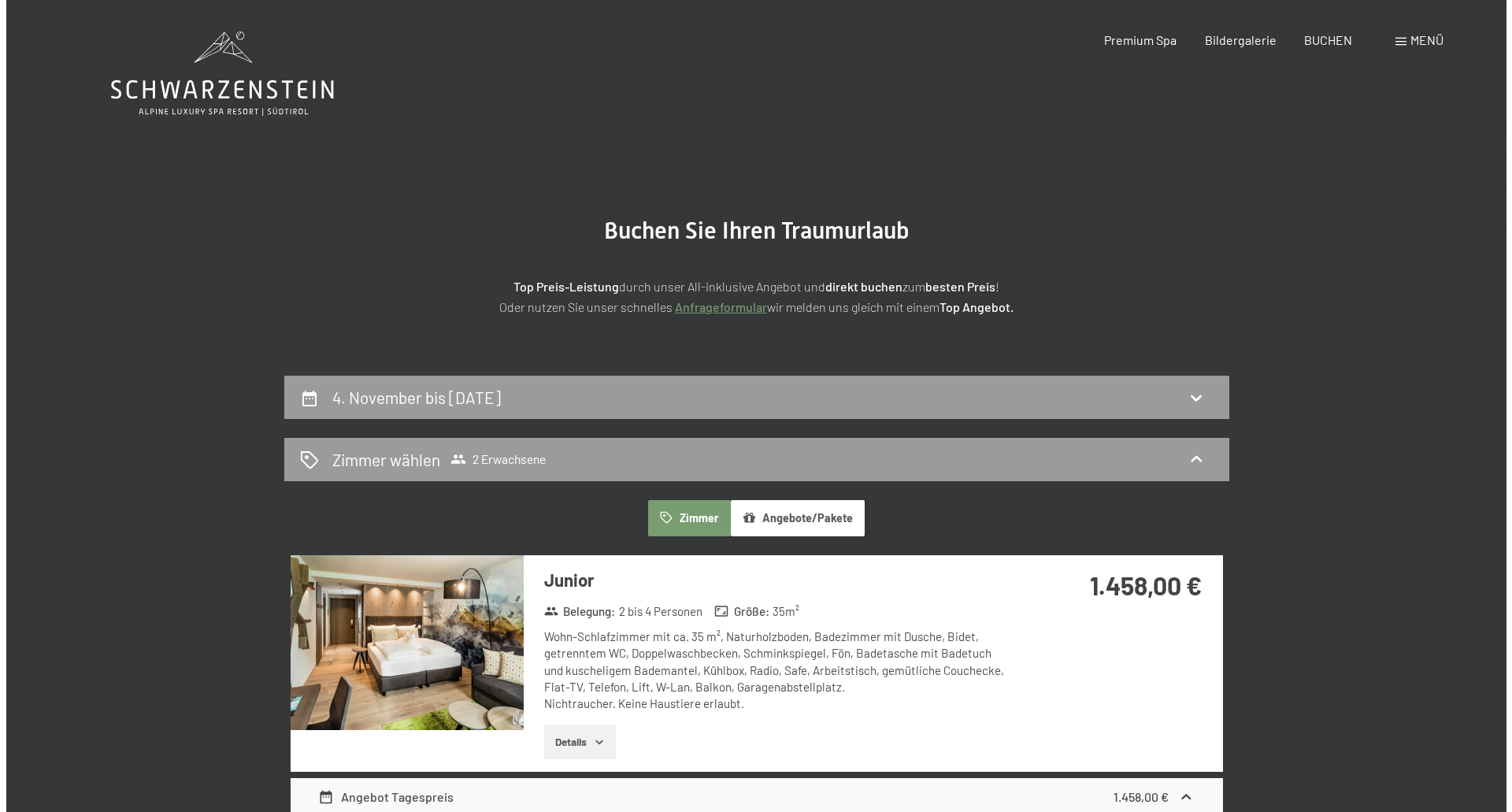
scroll to position [376, 0]
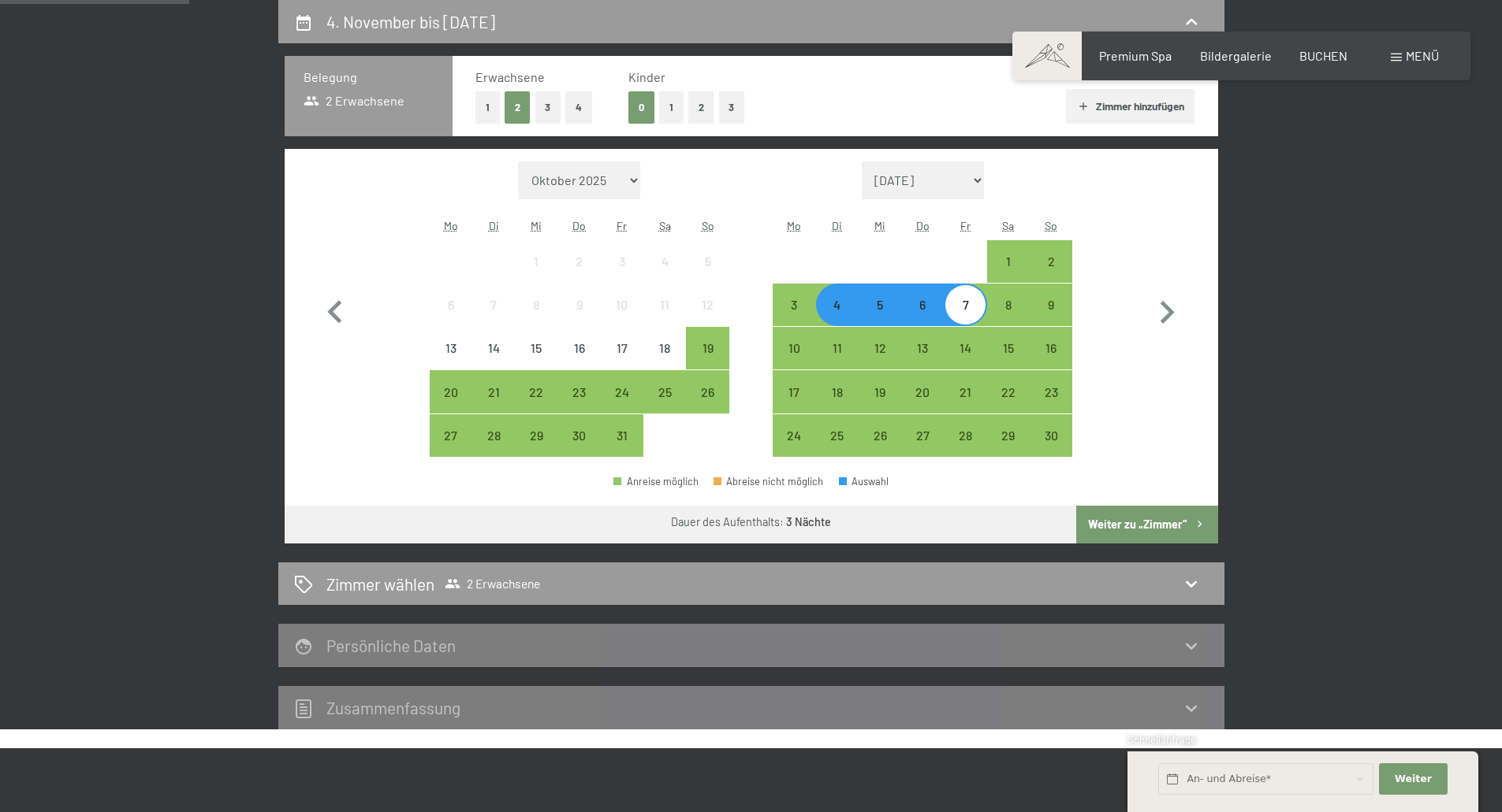
click at [1404, 58] on div "Menü" at bounding box center [1414, 56] width 48 height 18
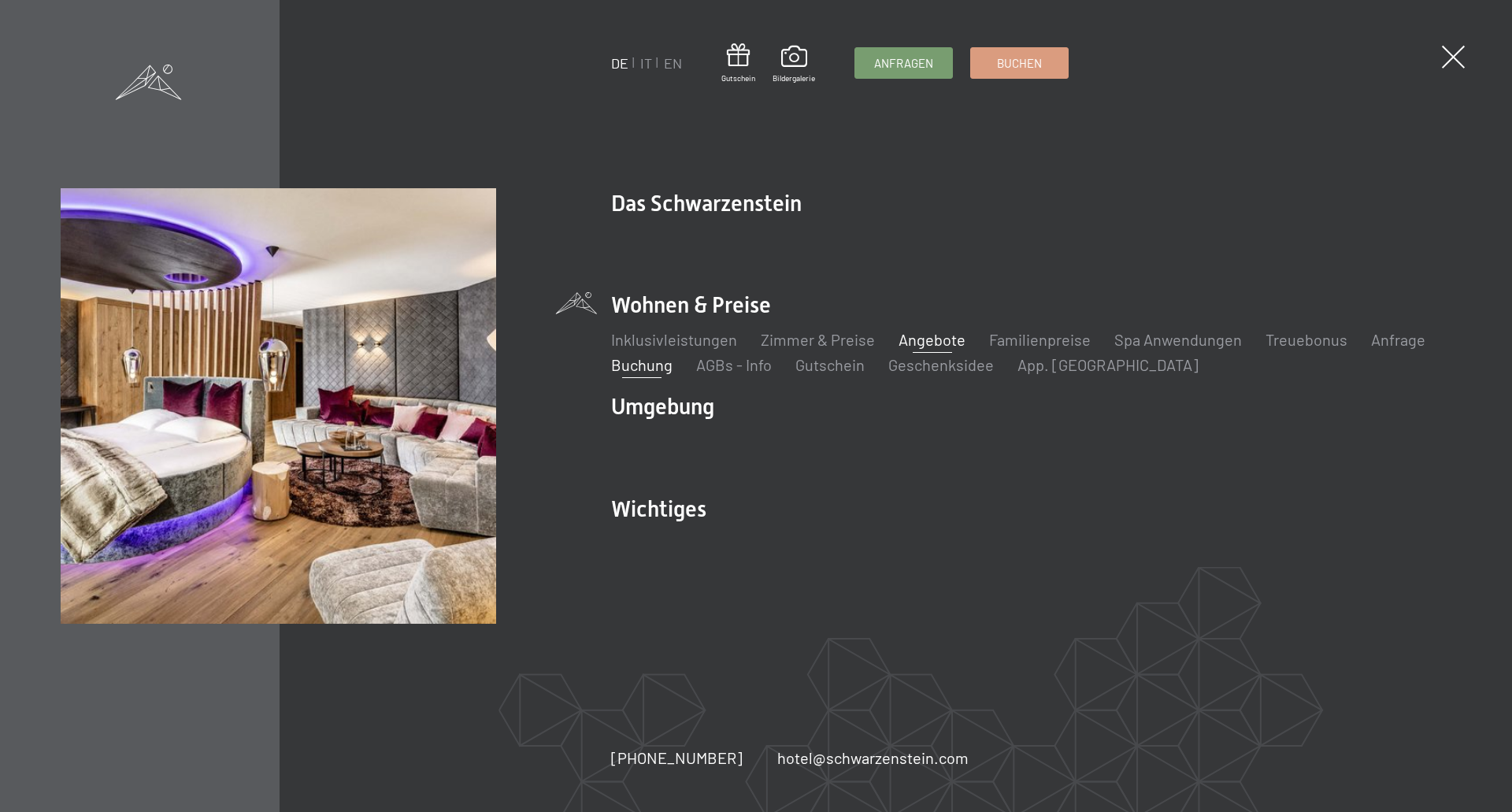
click at [922, 340] on link "Angebote" at bounding box center [932, 340] width 67 height 19
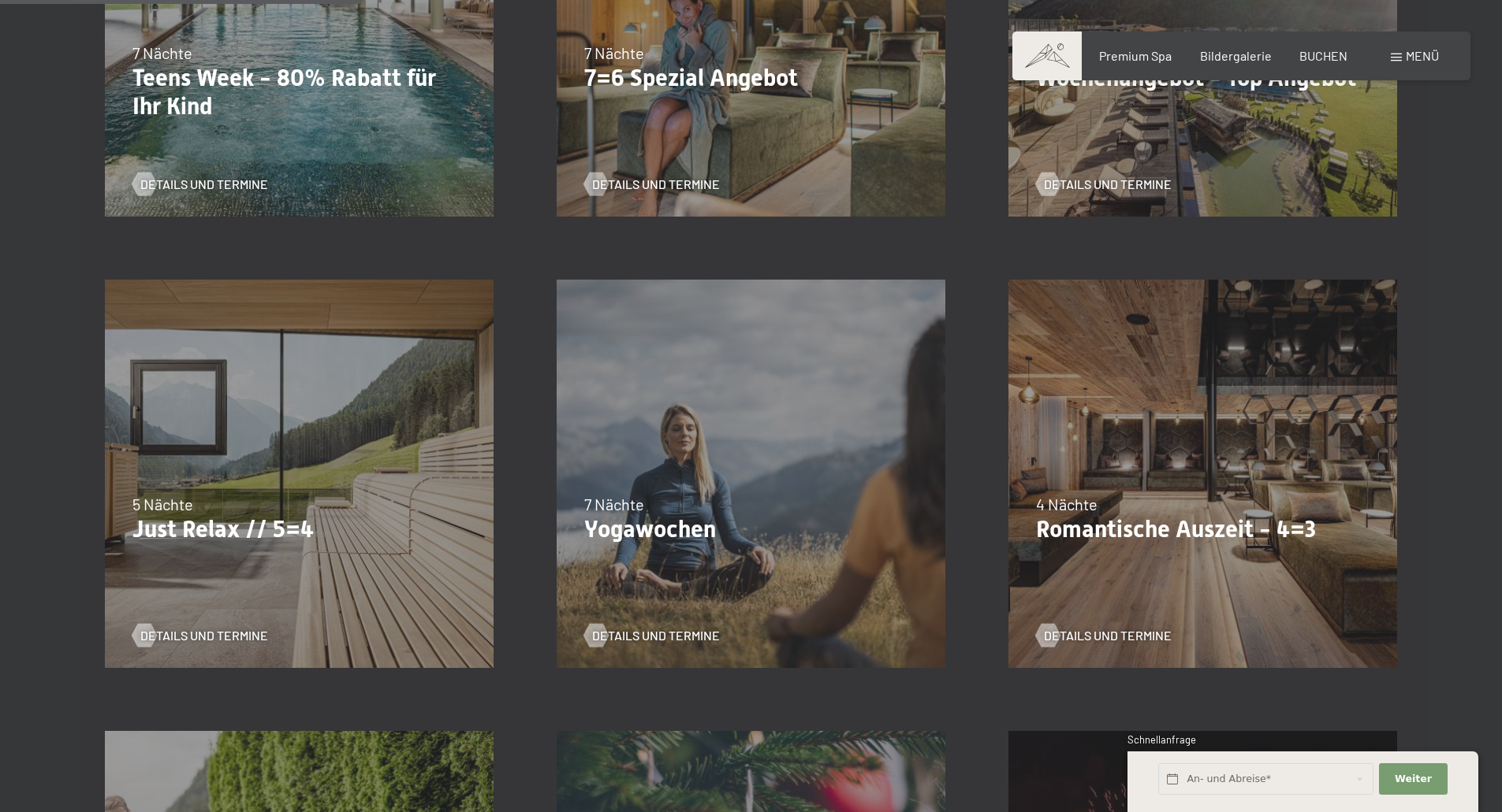
scroll to position [787, 0]
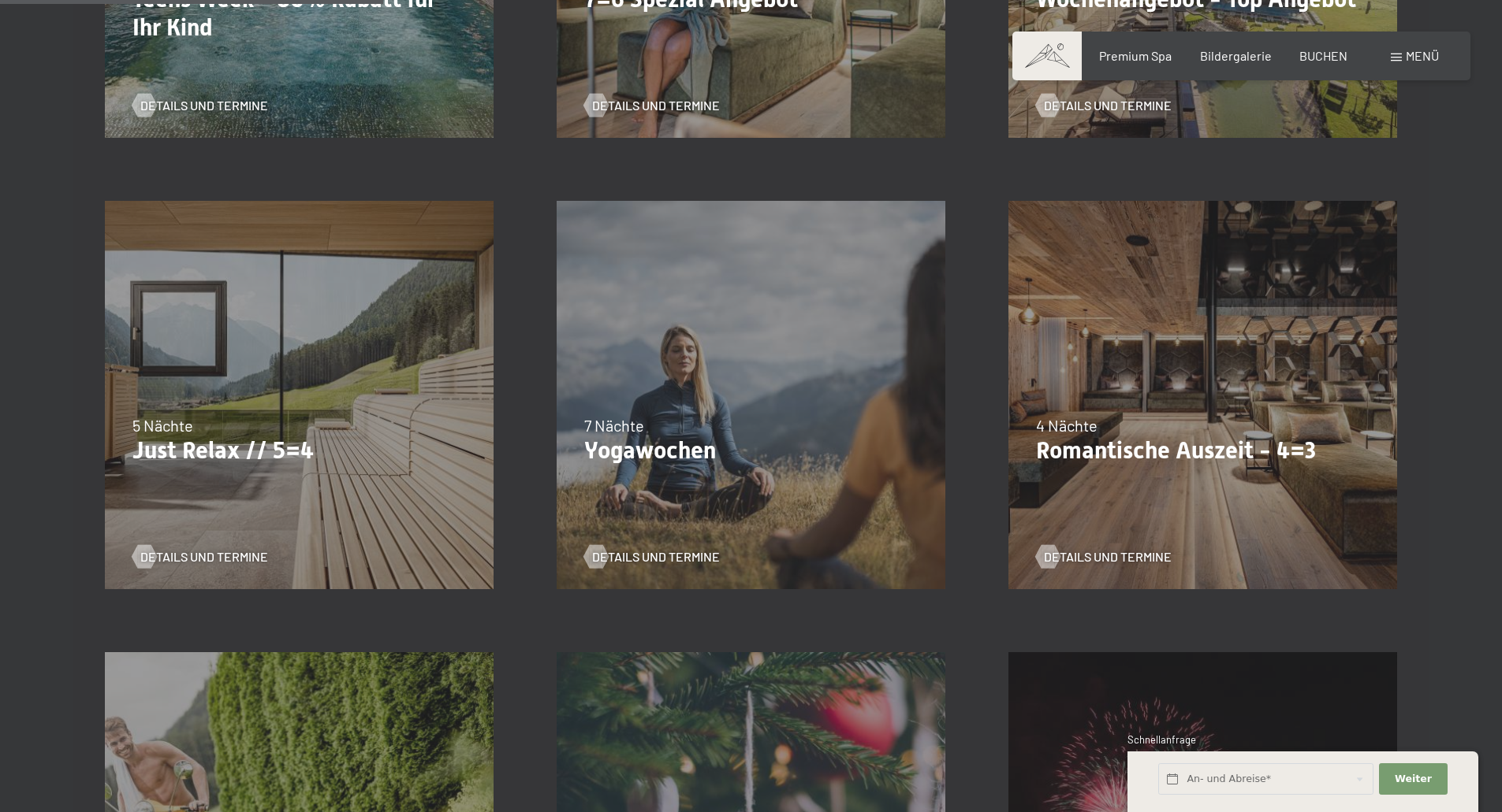
click at [1195, 419] on div "4 Nächte" at bounding box center [1202, 425] width 334 height 22
click at [1099, 557] on span "Details und Termine" at bounding box center [1123, 557] width 127 height 18
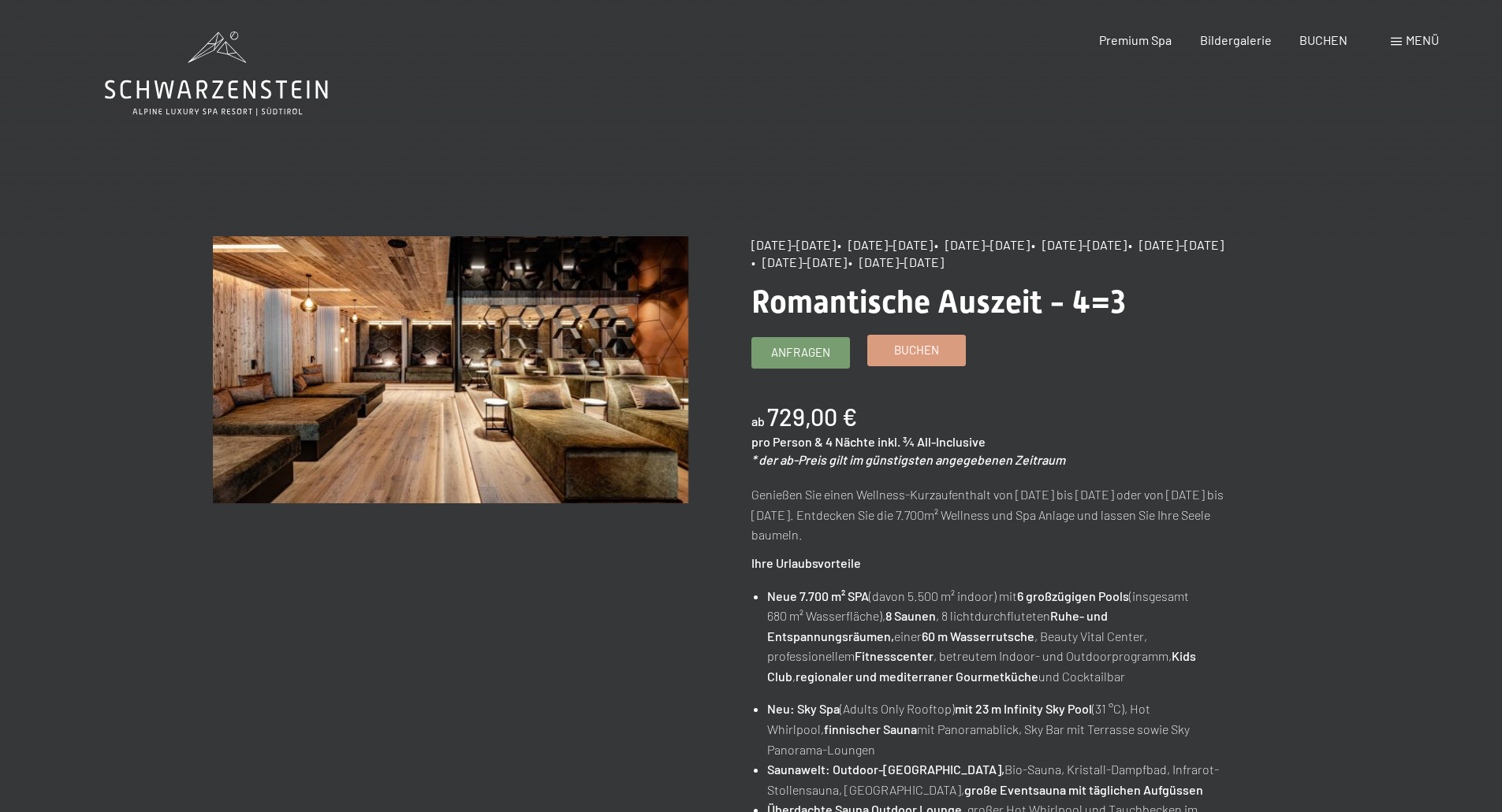
click at [932, 353] on span "Buchen" at bounding box center [916, 349] width 45 height 17
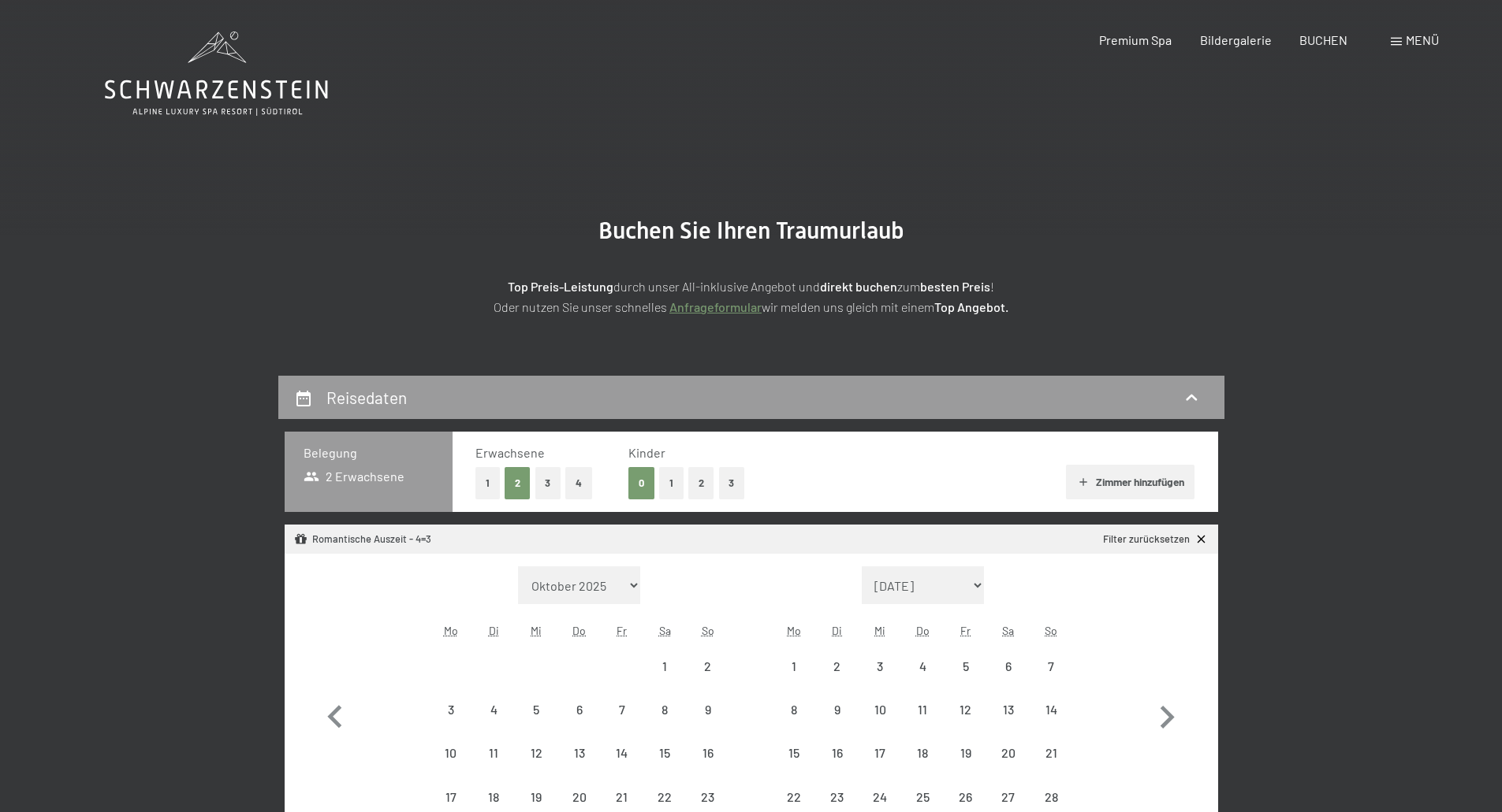
select select "[DATE]"
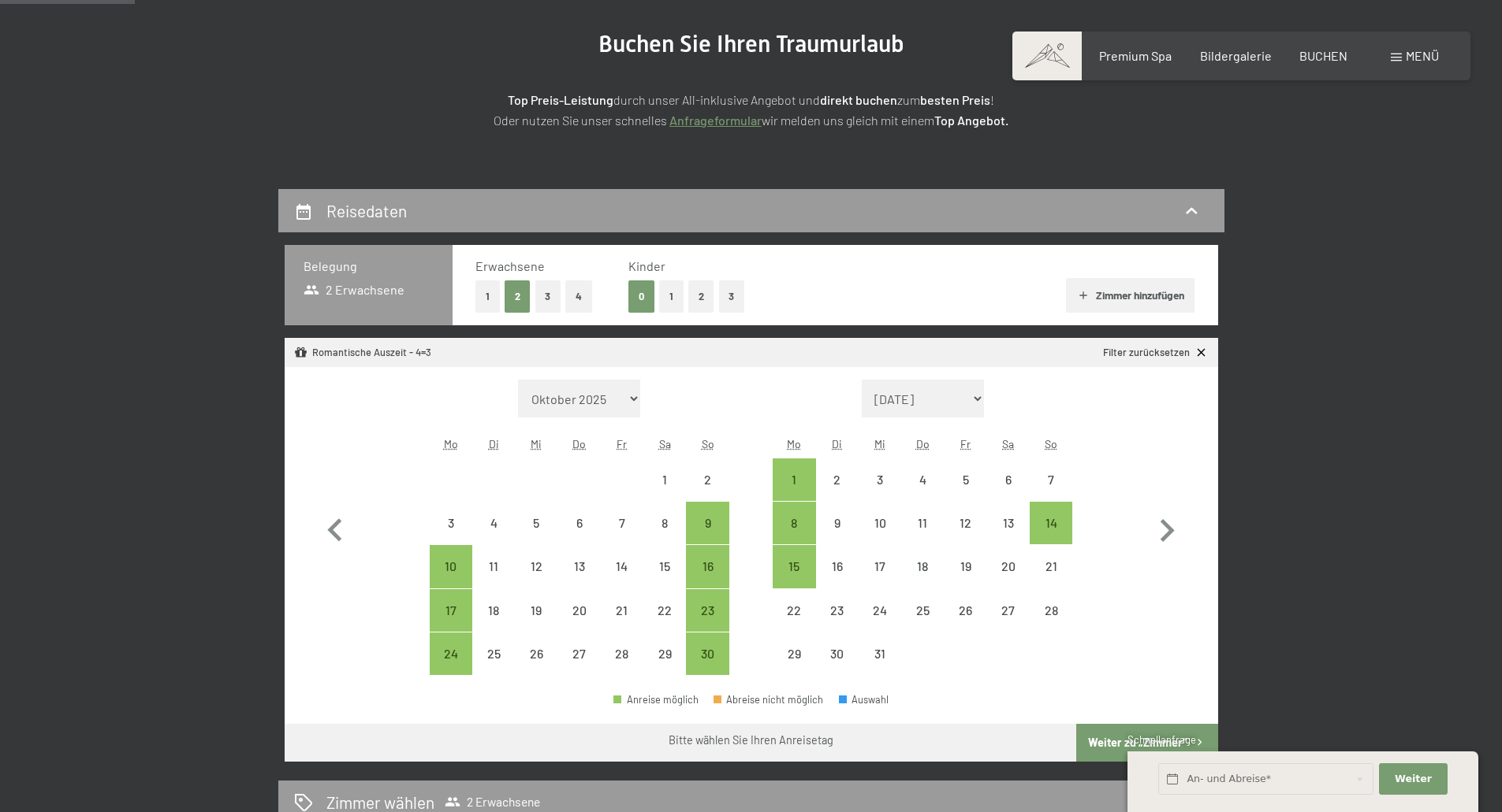
scroll to position [236, 0]
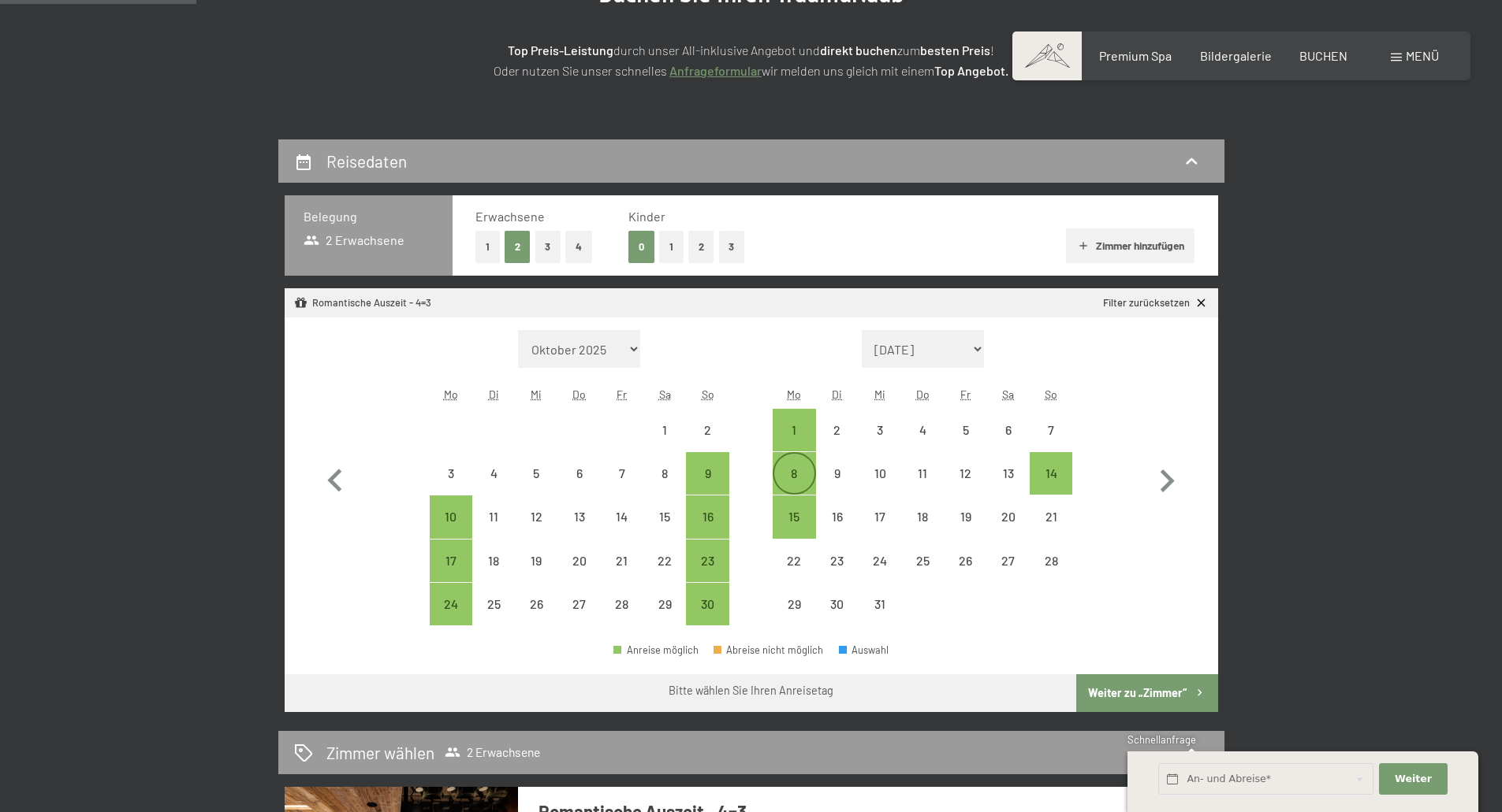
click at [803, 479] on div "8" at bounding box center [793, 486] width 40 height 40
select select "[DATE]"
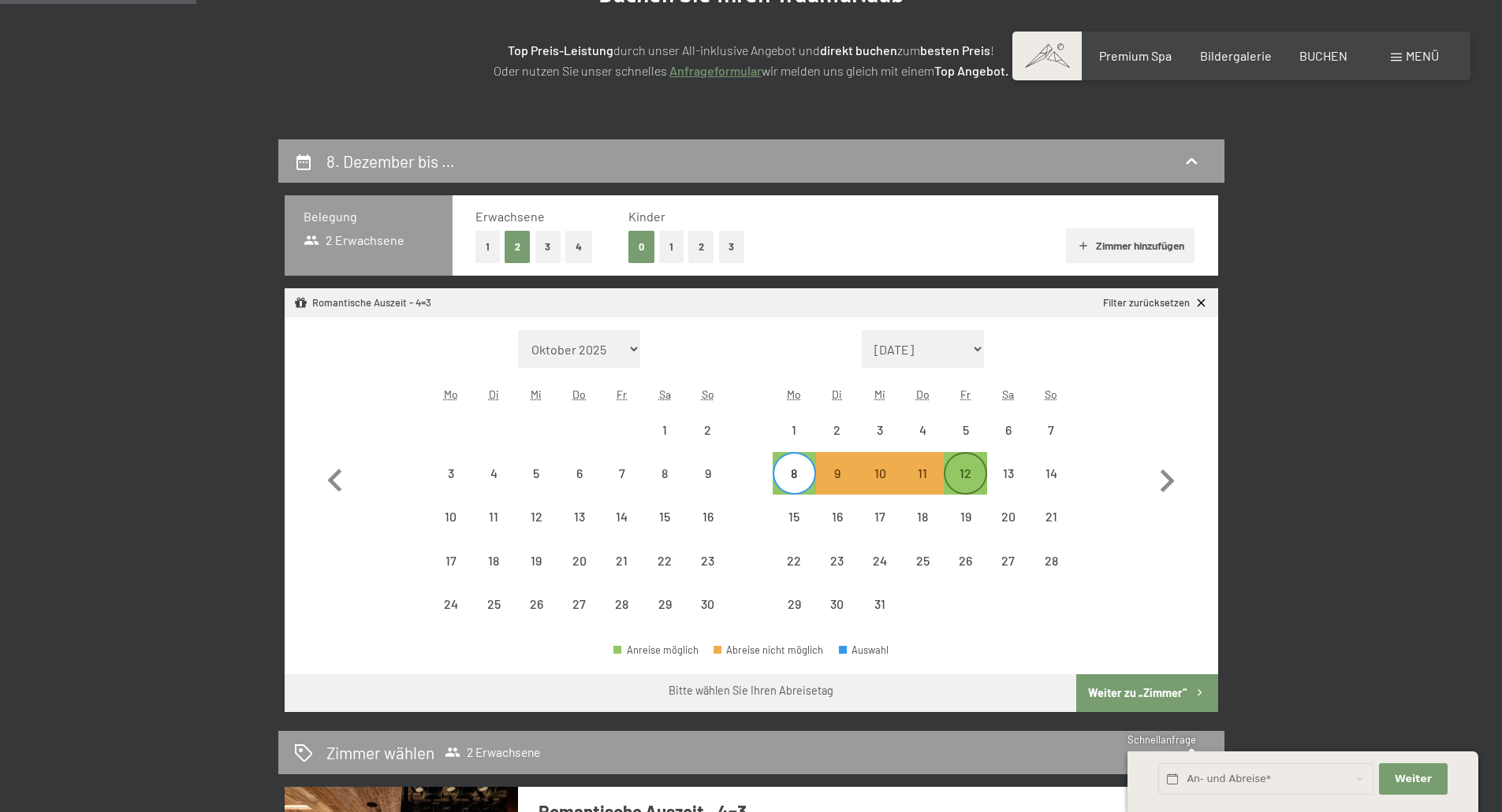
click at [964, 485] on div "12" at bounding box center [964, 486] width 40 height 40
select select "[DATE]"
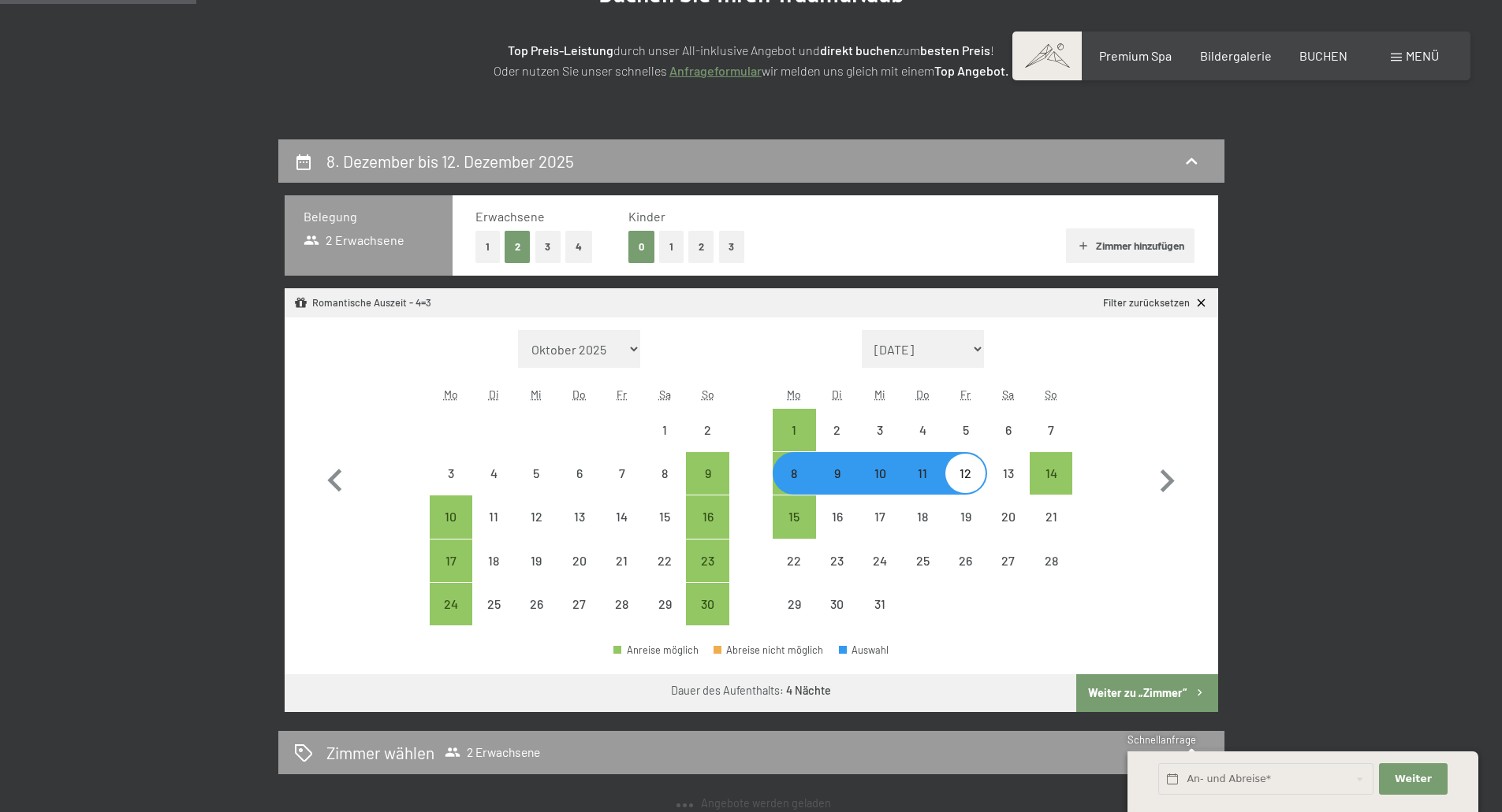
select select "[DATE]"
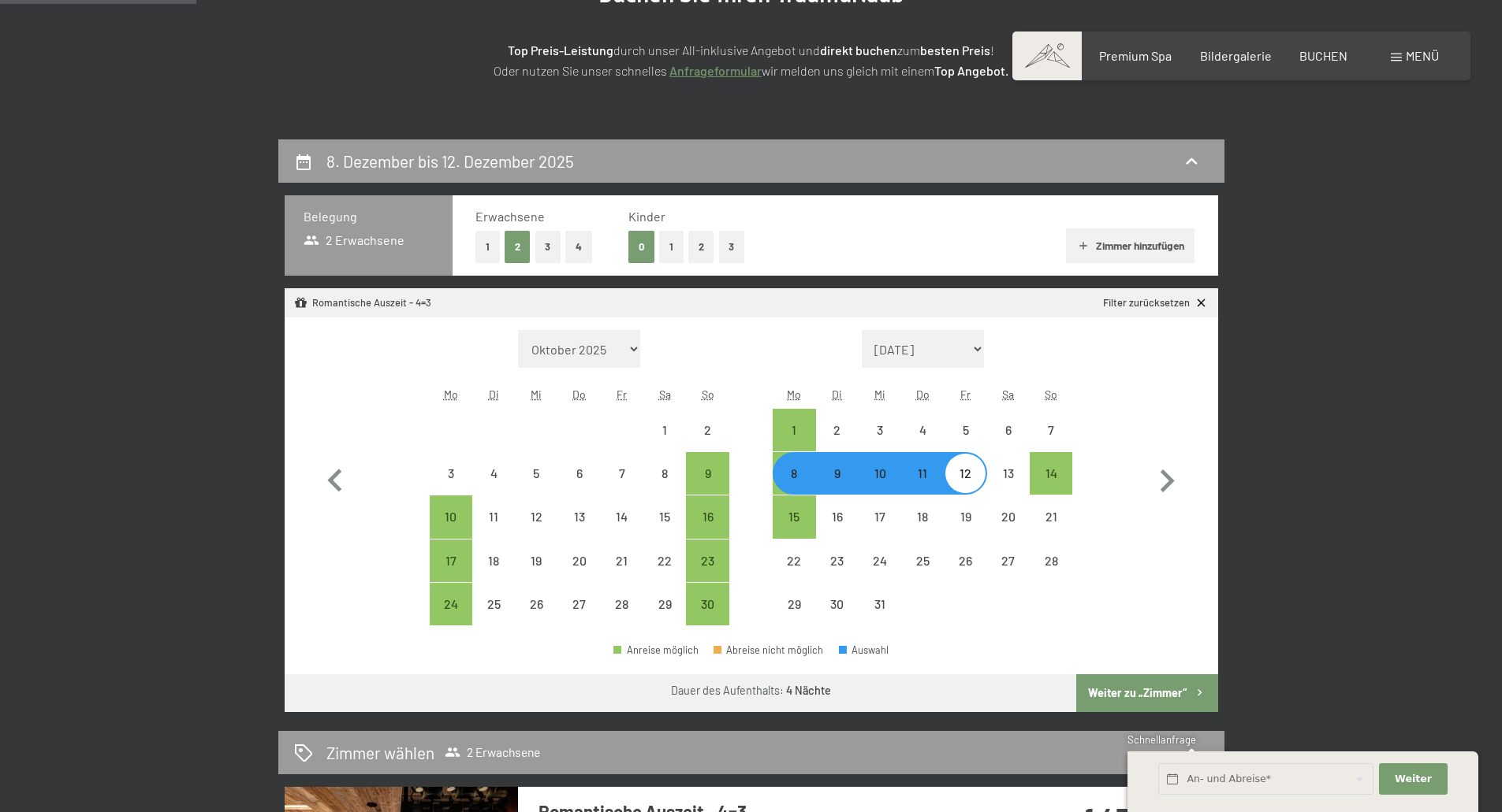
click at [1152, 693] on button "Weiter zu „Zimmer“" at bounding box center [1146, 693] width 141 height 38
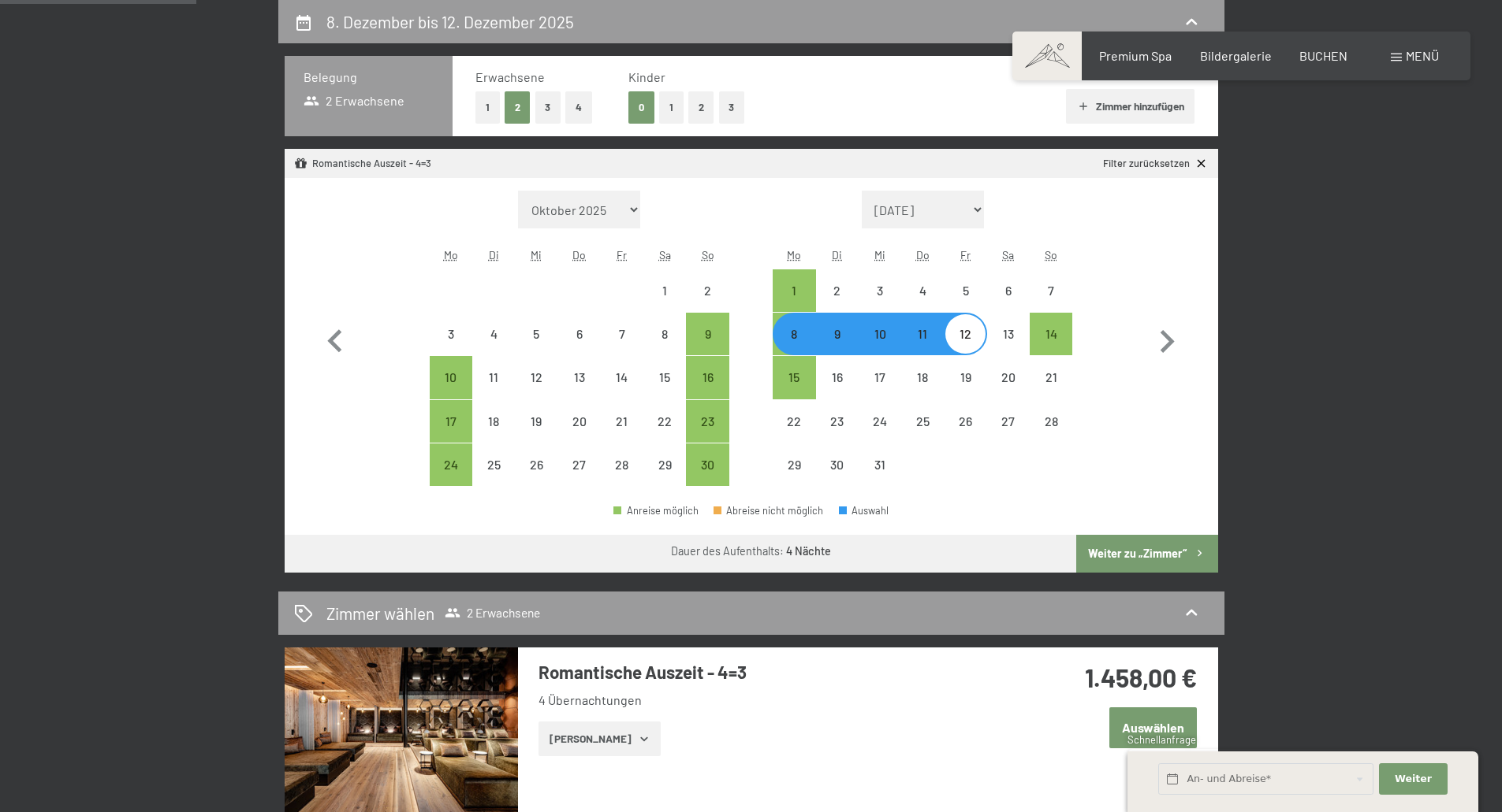
select select "[DATE]"
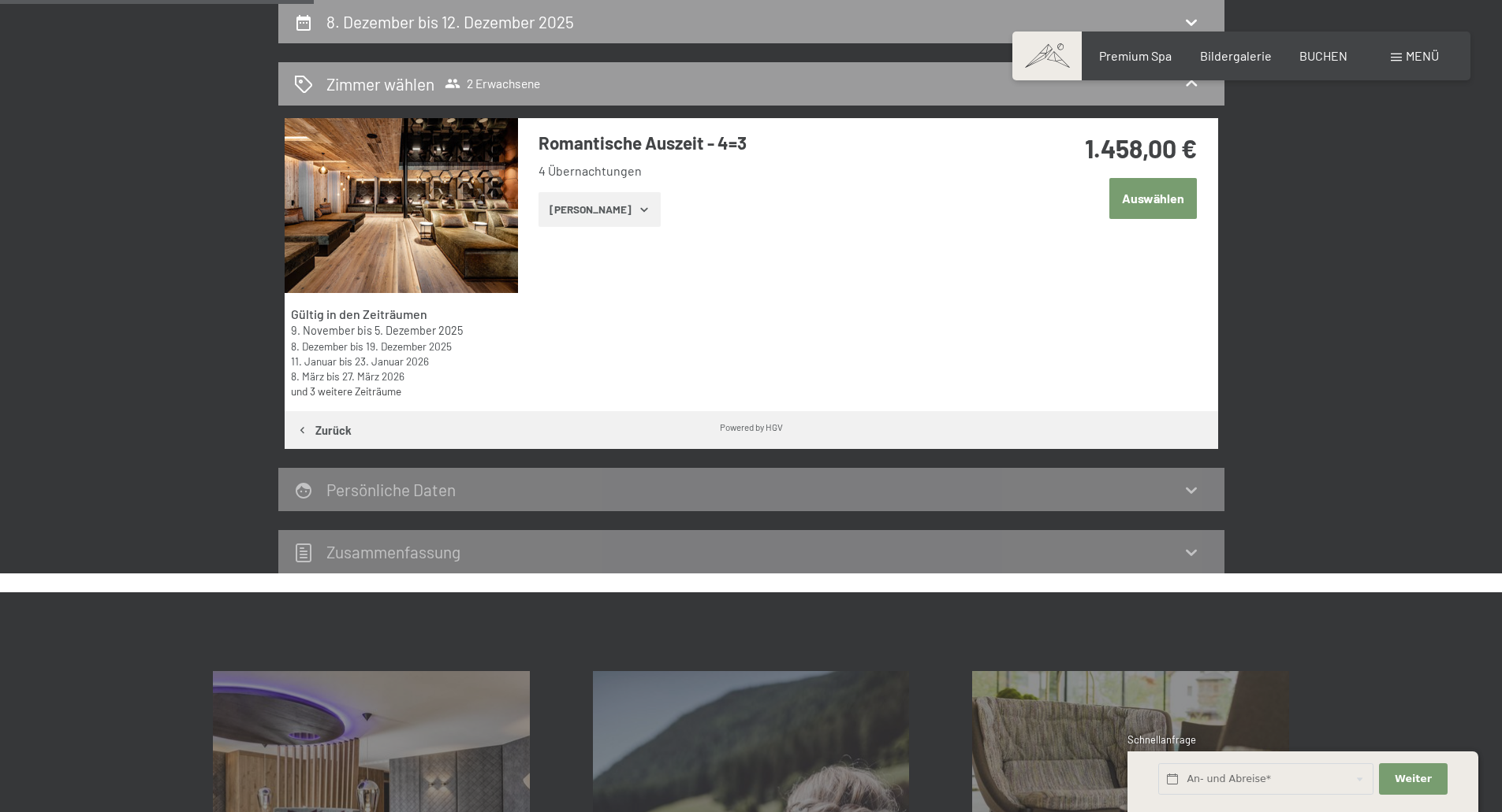
click at [611, 217] on button "[PERSON_NAME]" at bounding box center [599, 209] width 122 height 34
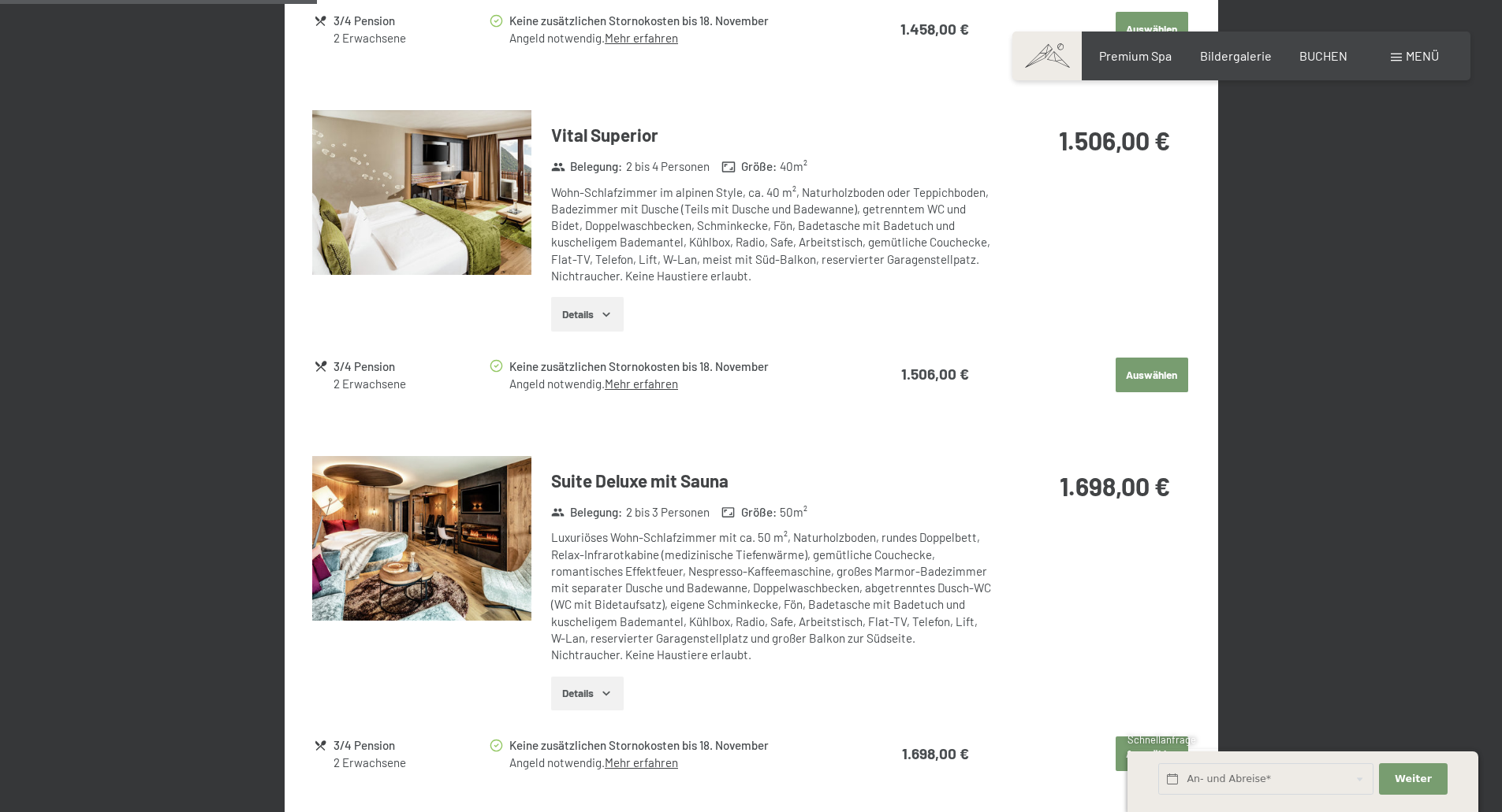
scroll to position [1164, 0]
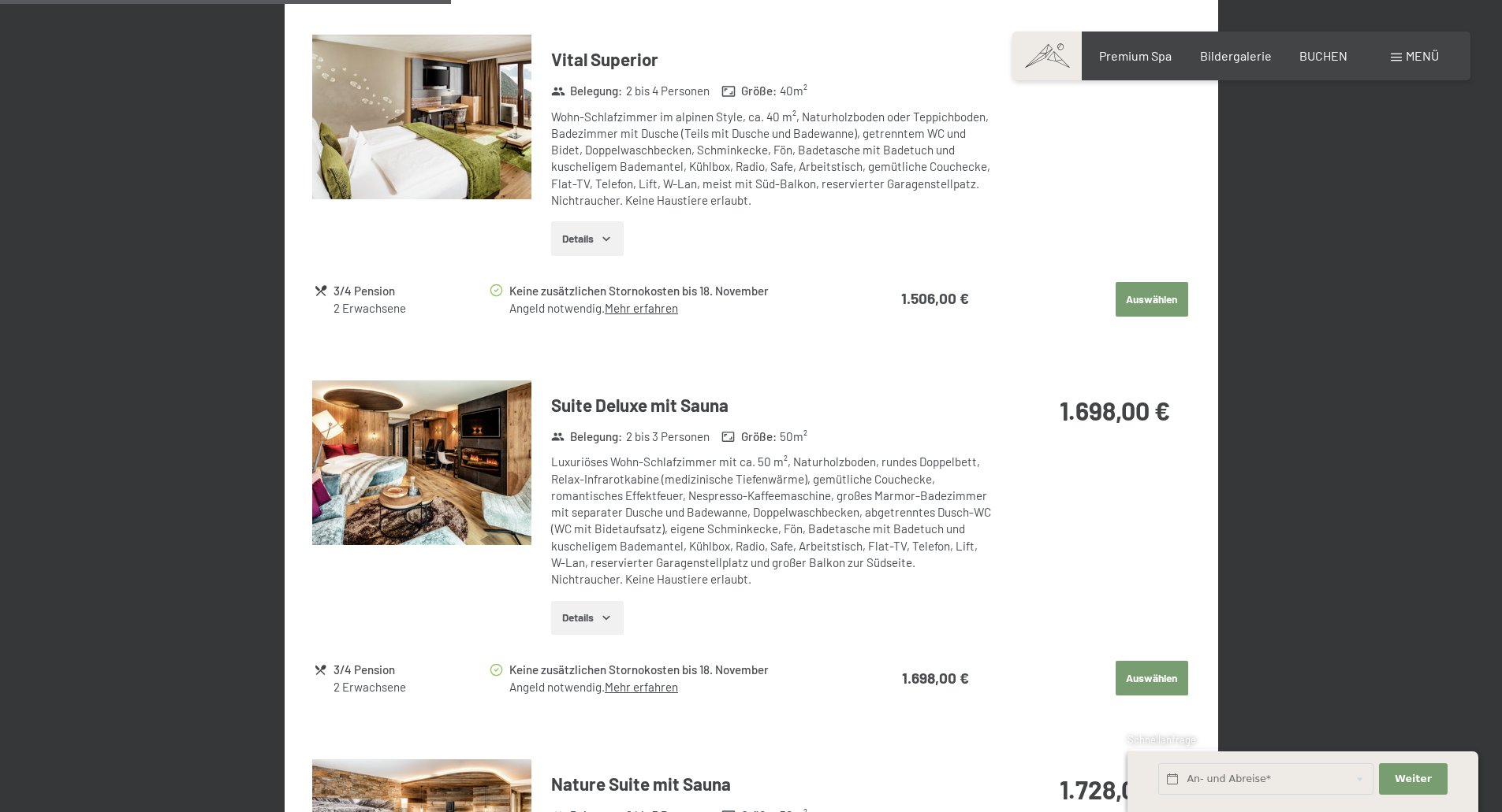
click at [1176, 674] on button "Auswählen" at bounding box center [1152, 678] width 73 height 34
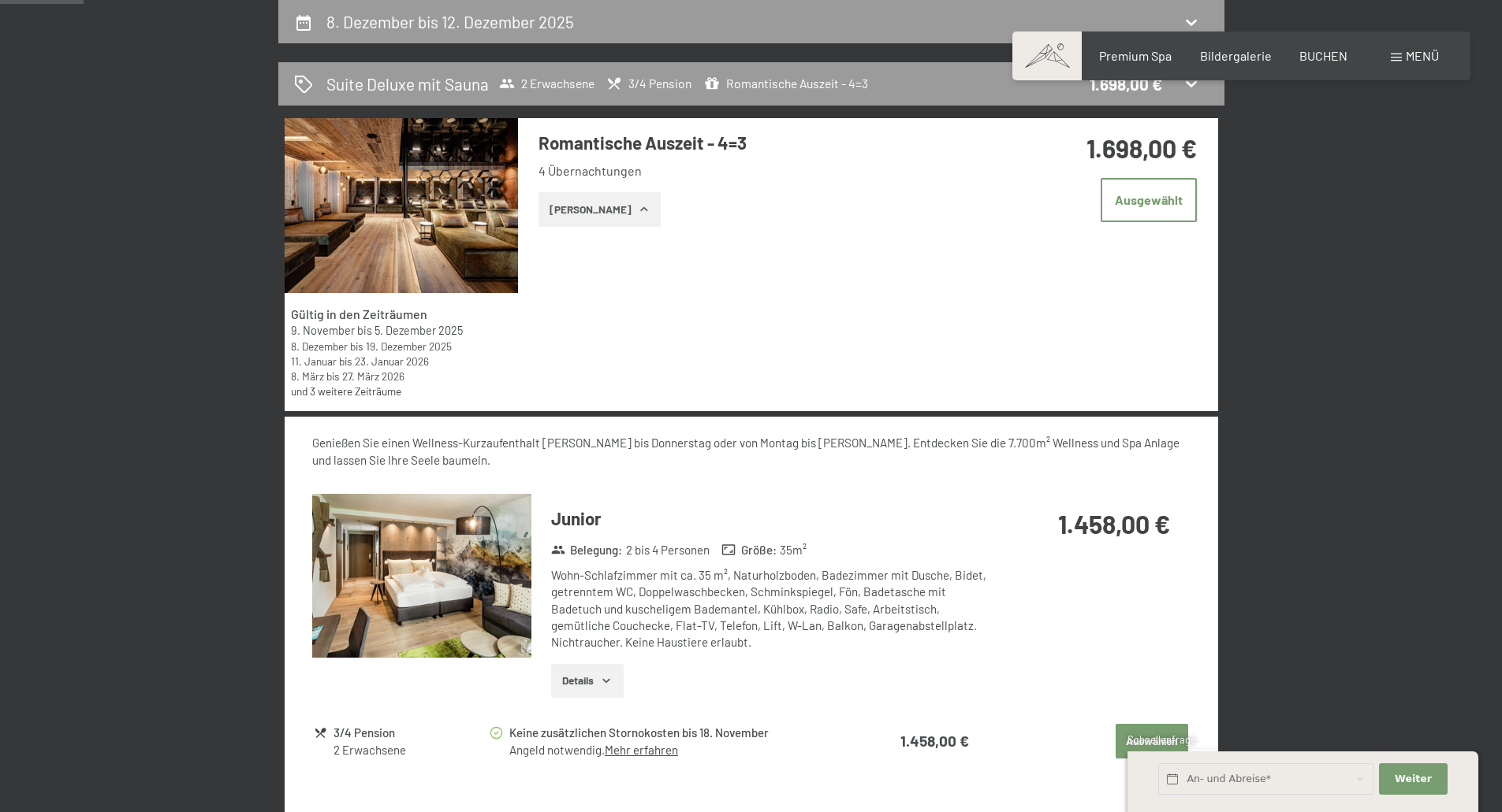
scroll to position [61, 0]
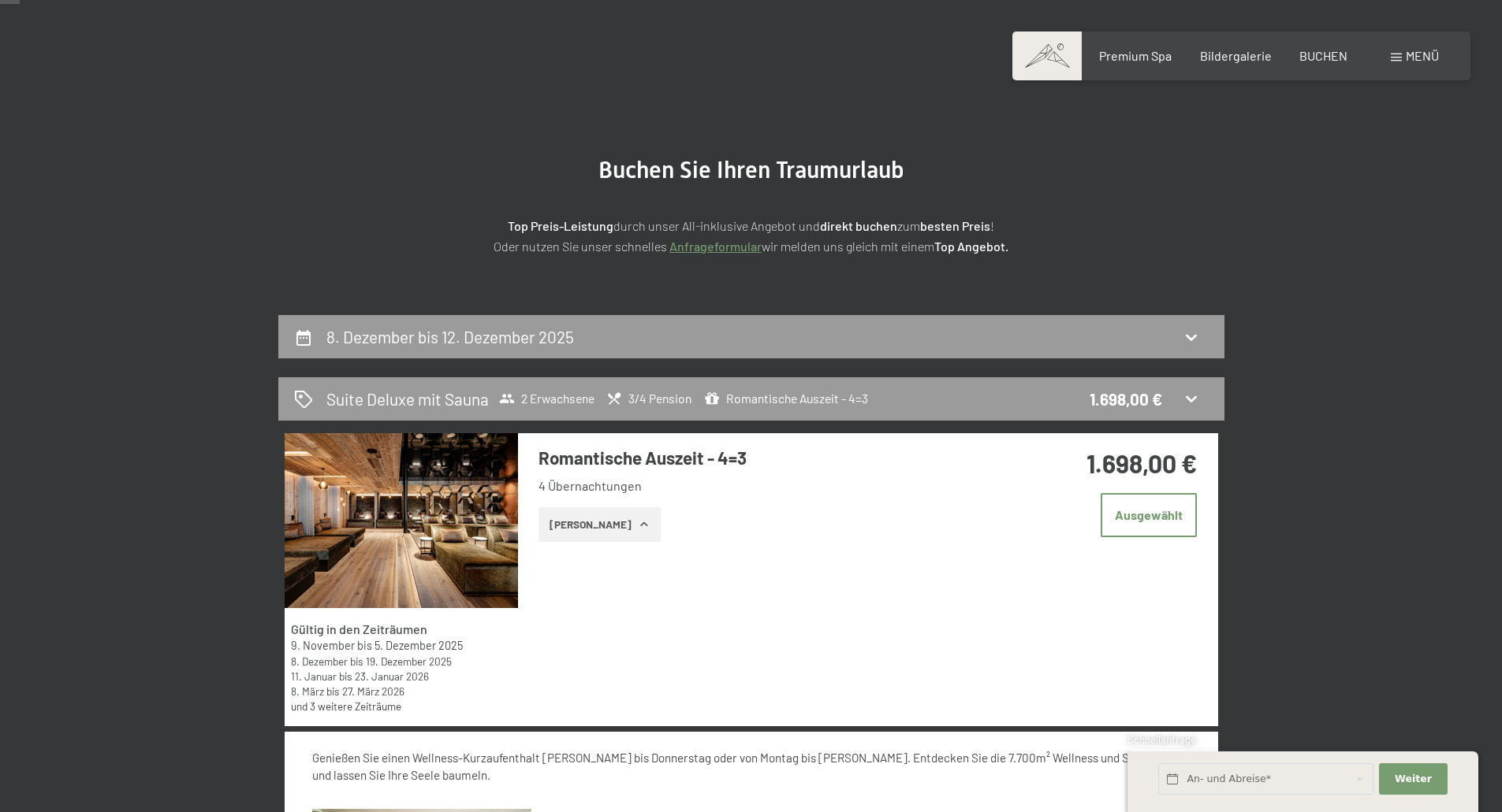
click at [851, 401] on span "Romantische Auszeit - 4=3" at bounding box center [785, 399] width 164 height 16
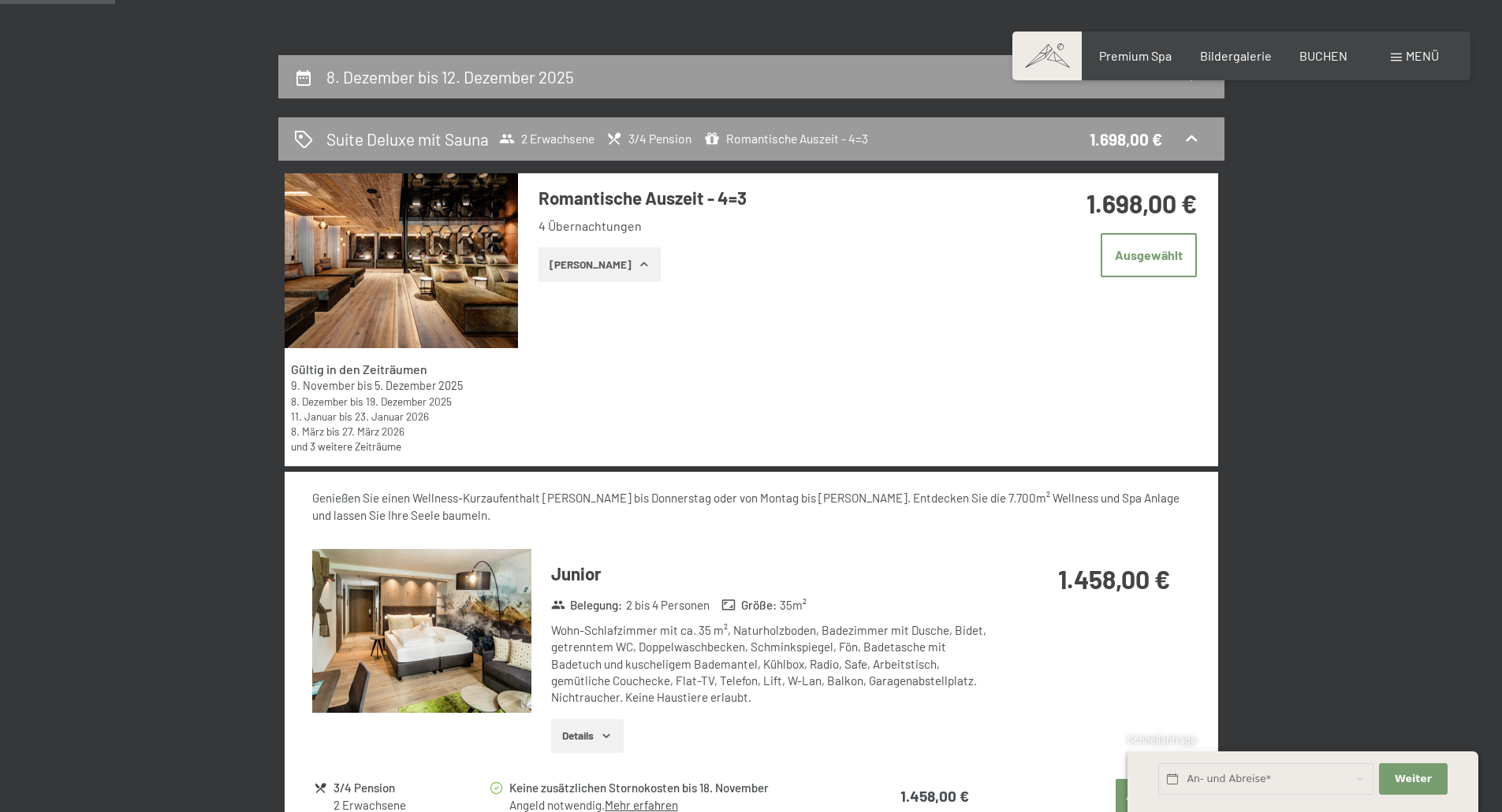
scroll to position [297, 0]
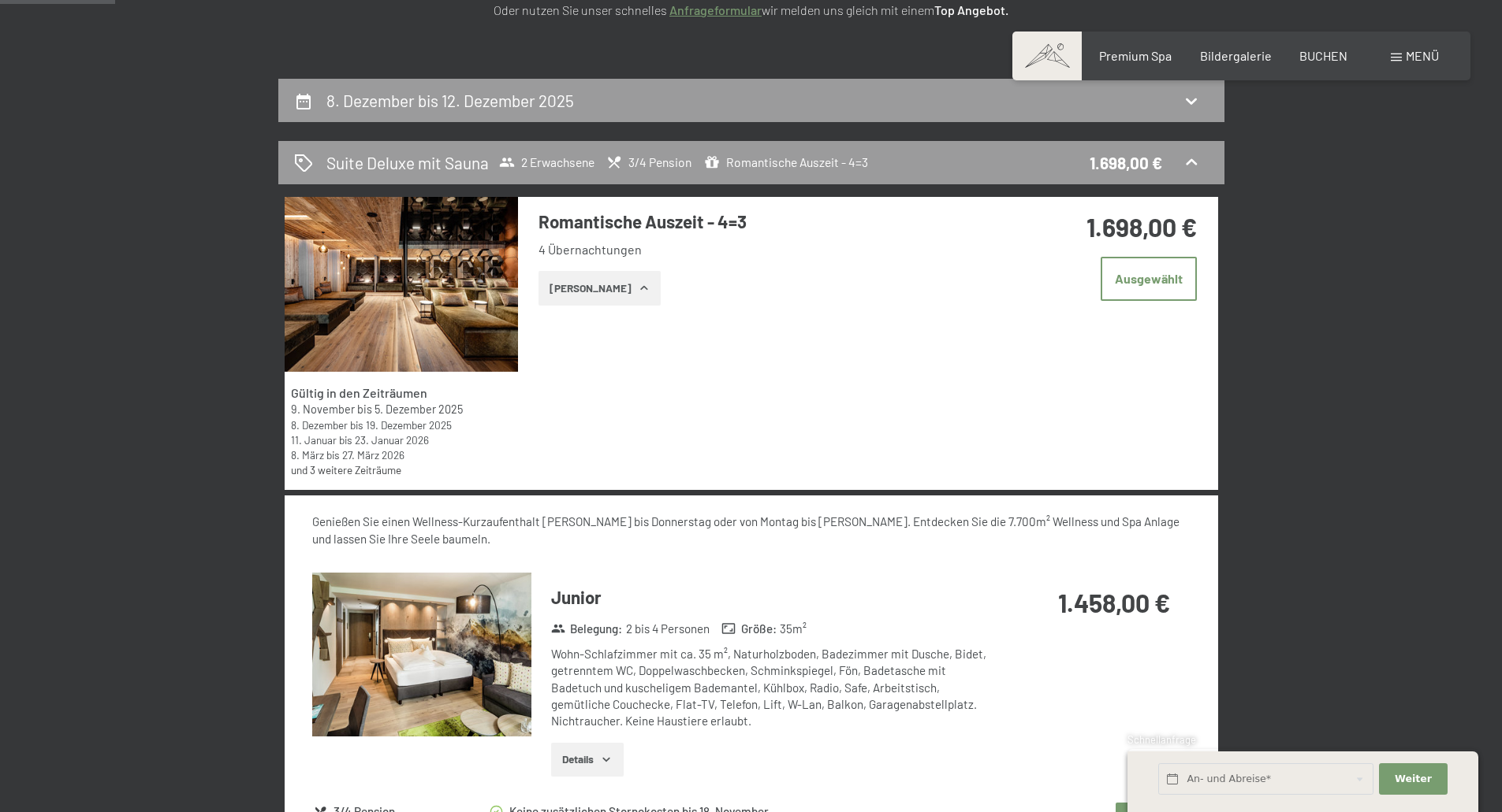
click at [365, 472] on link "und 3 weitere Zeiträume" at bounding box center [346, 470] width 111 height 13
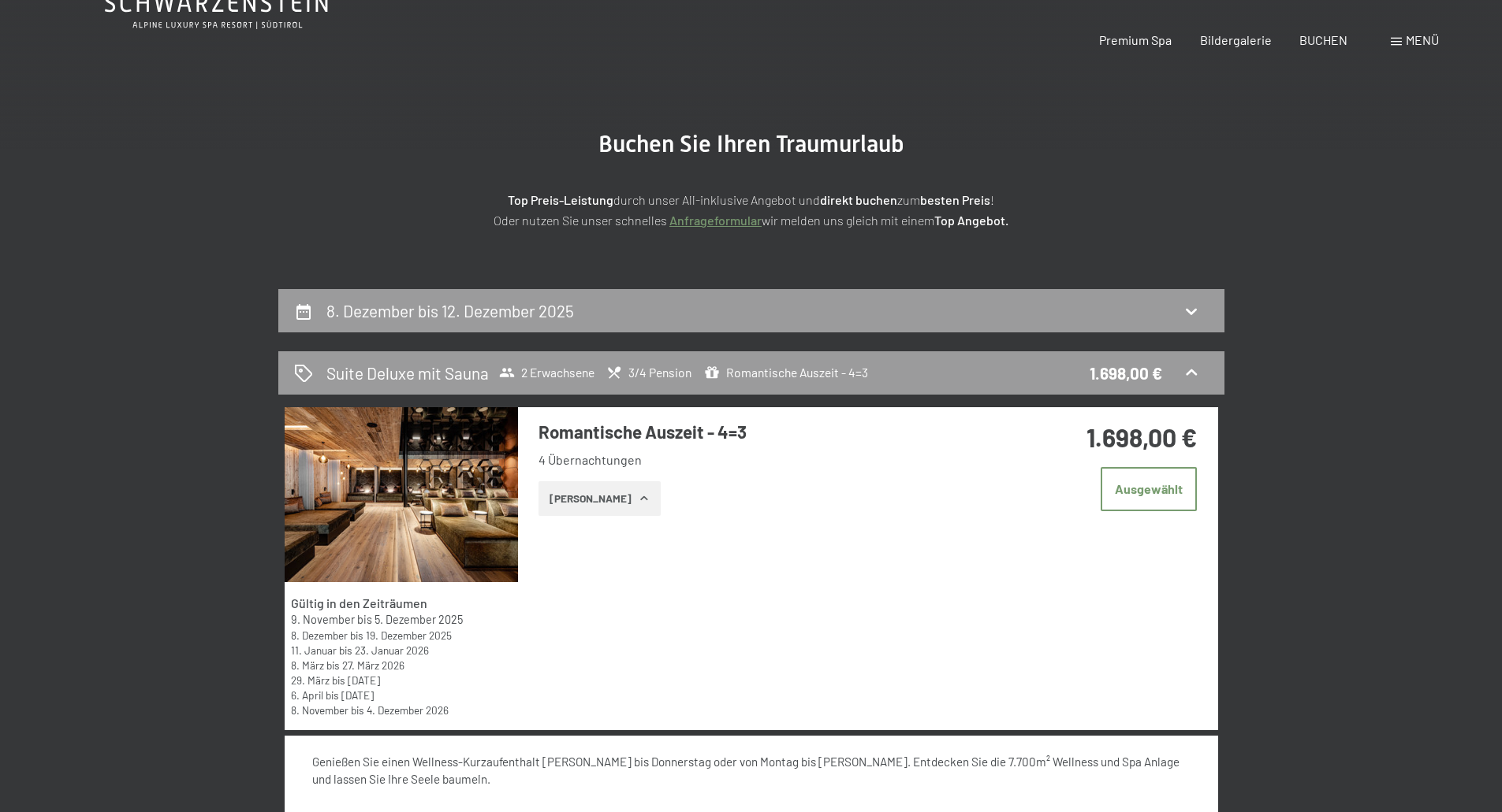
scroll to position [0, 0]
